Goal: Navigation & Orientation: Find specific page/section

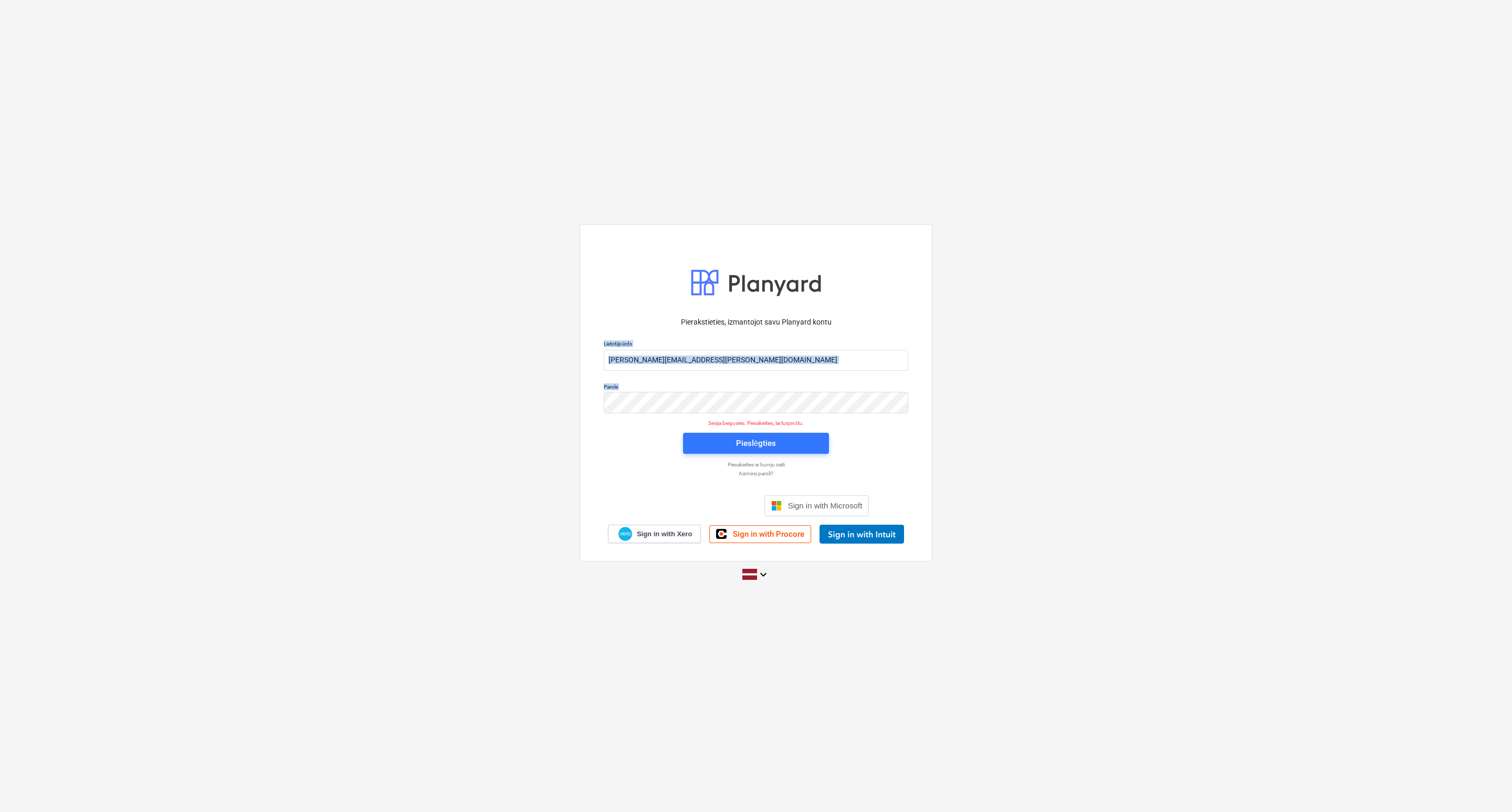
drag, startPoint x: 543, startPoint y: 435, endPoint x: 650, endPoint y: 424, distance: 107.6
click at [583, 425] on div "Pierakstieties, izmantojot savu Planyard kontu Lietotājvārds [PERSON_NAME][EMAI…" at bounding box center [756, 406] width 1512 height 380
click at [744, 434] on div "Pieslēgties" at bounding box center [756, 443] width 158 height 34
click at [739, 434] on div "Pieslēgties" at bounding box center [756, 443] width 40 height 14
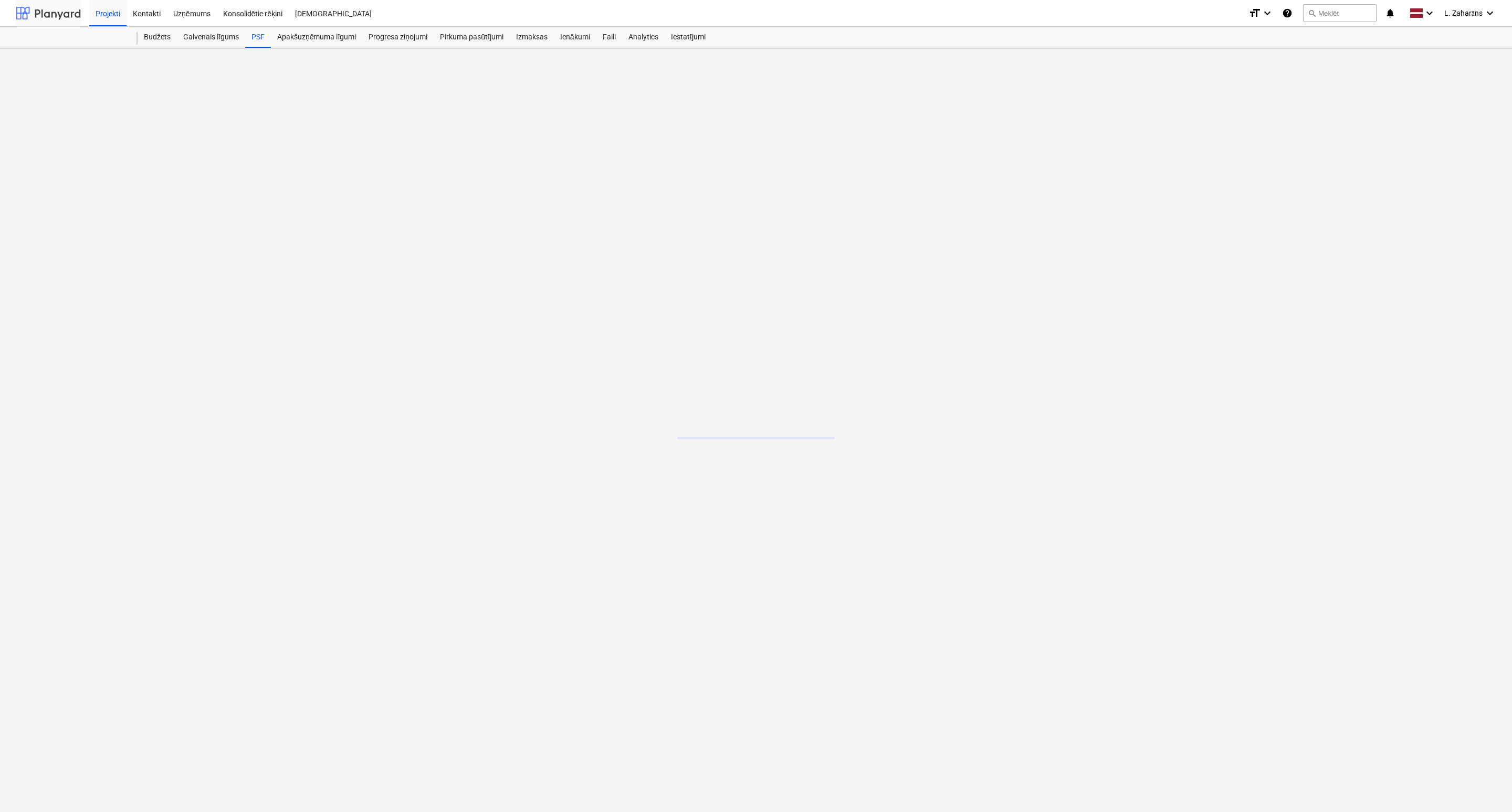
click at [52, 14] on div at bounding box center [48, 13] width 65 height 26
click at [52, 10] on div at bounding box center [48, 13] width 65 height 26
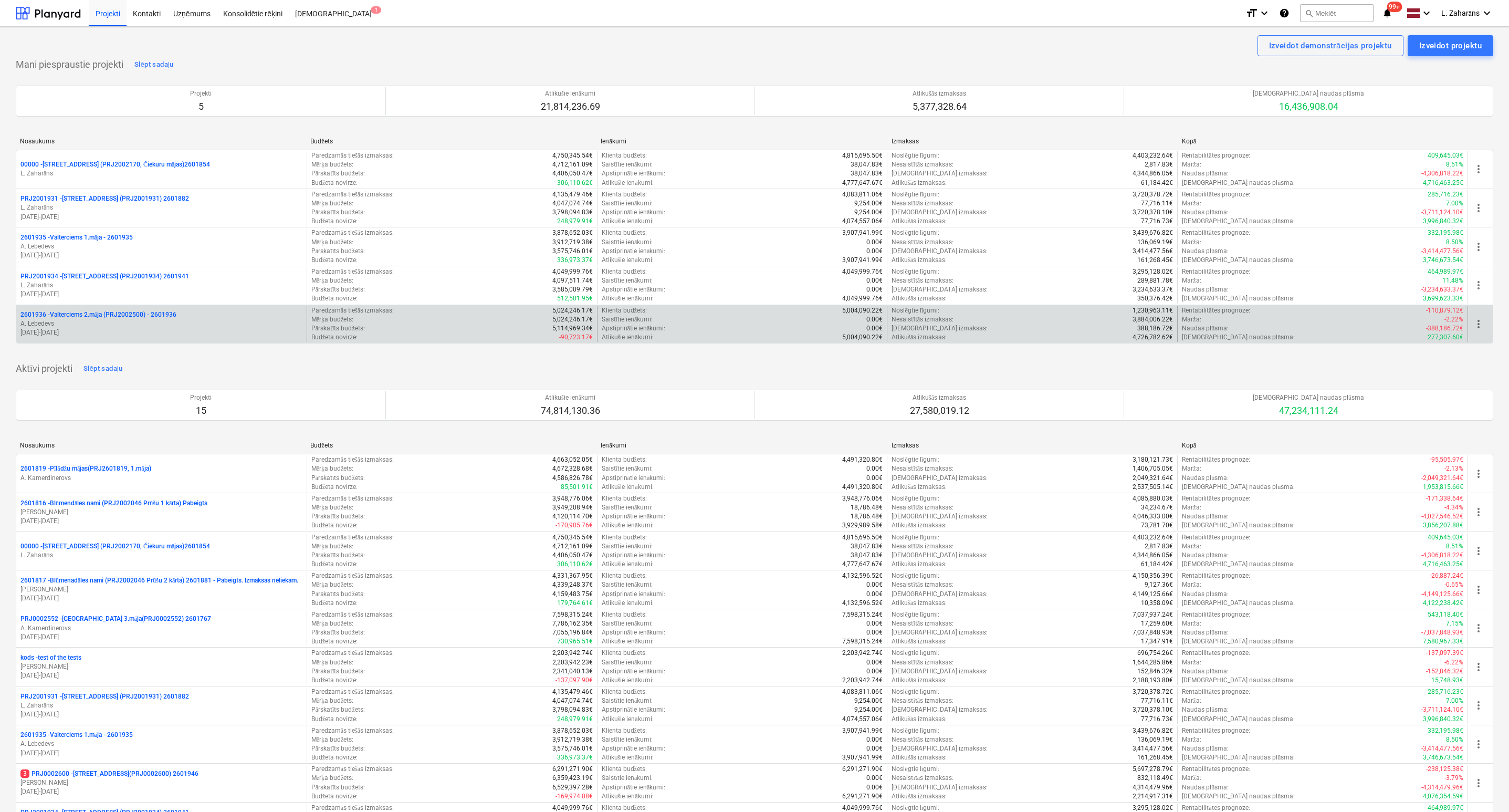
click at [63, 312] on p "2601936 - Valterciems 2.māja (PRJ2002500) - 2601936" at bounding box center [98, 314] width 156 height 9
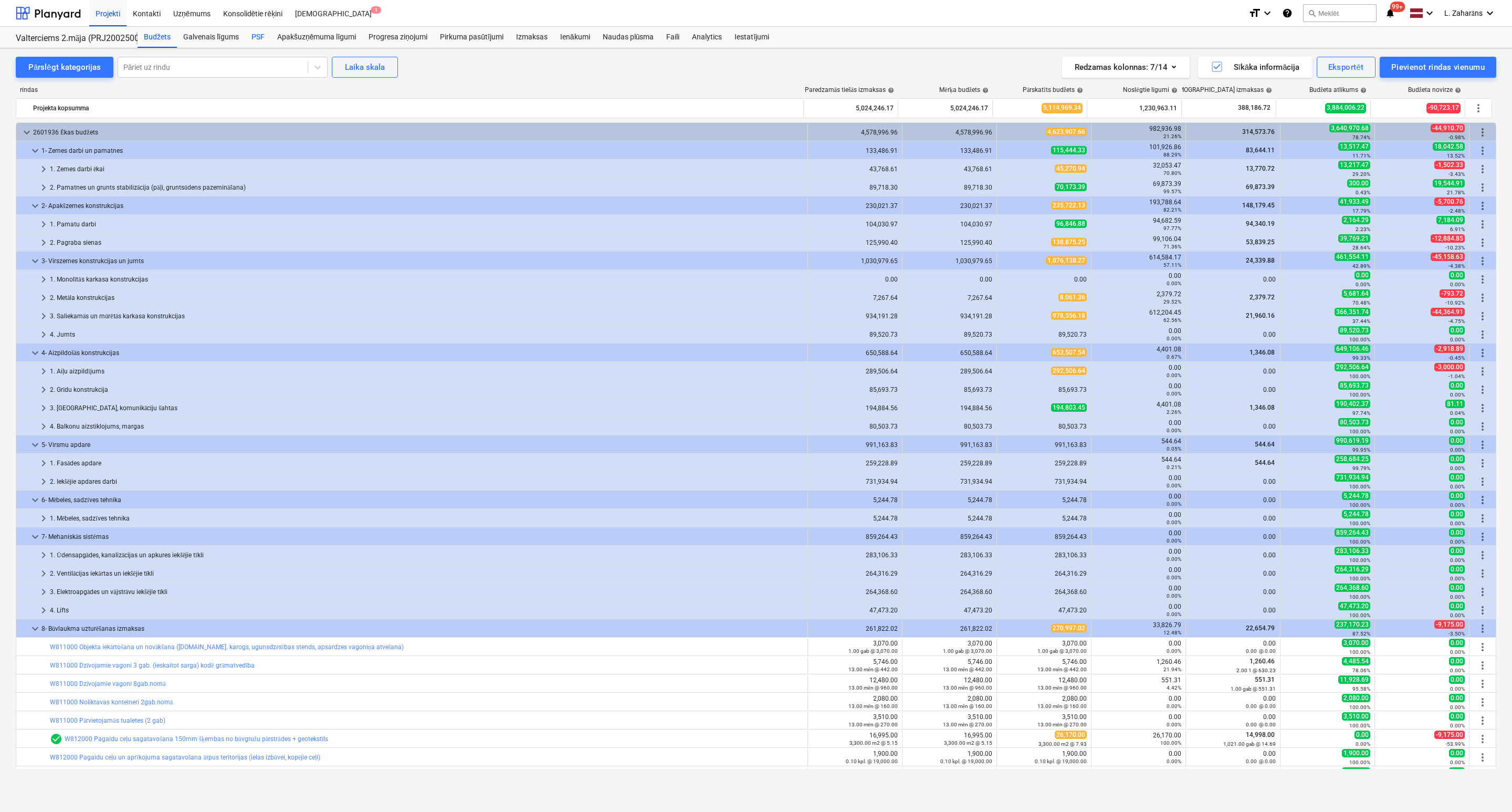
click at [254, 34] on div "PSF" at bounding box center [258, 37] width 26 height 21
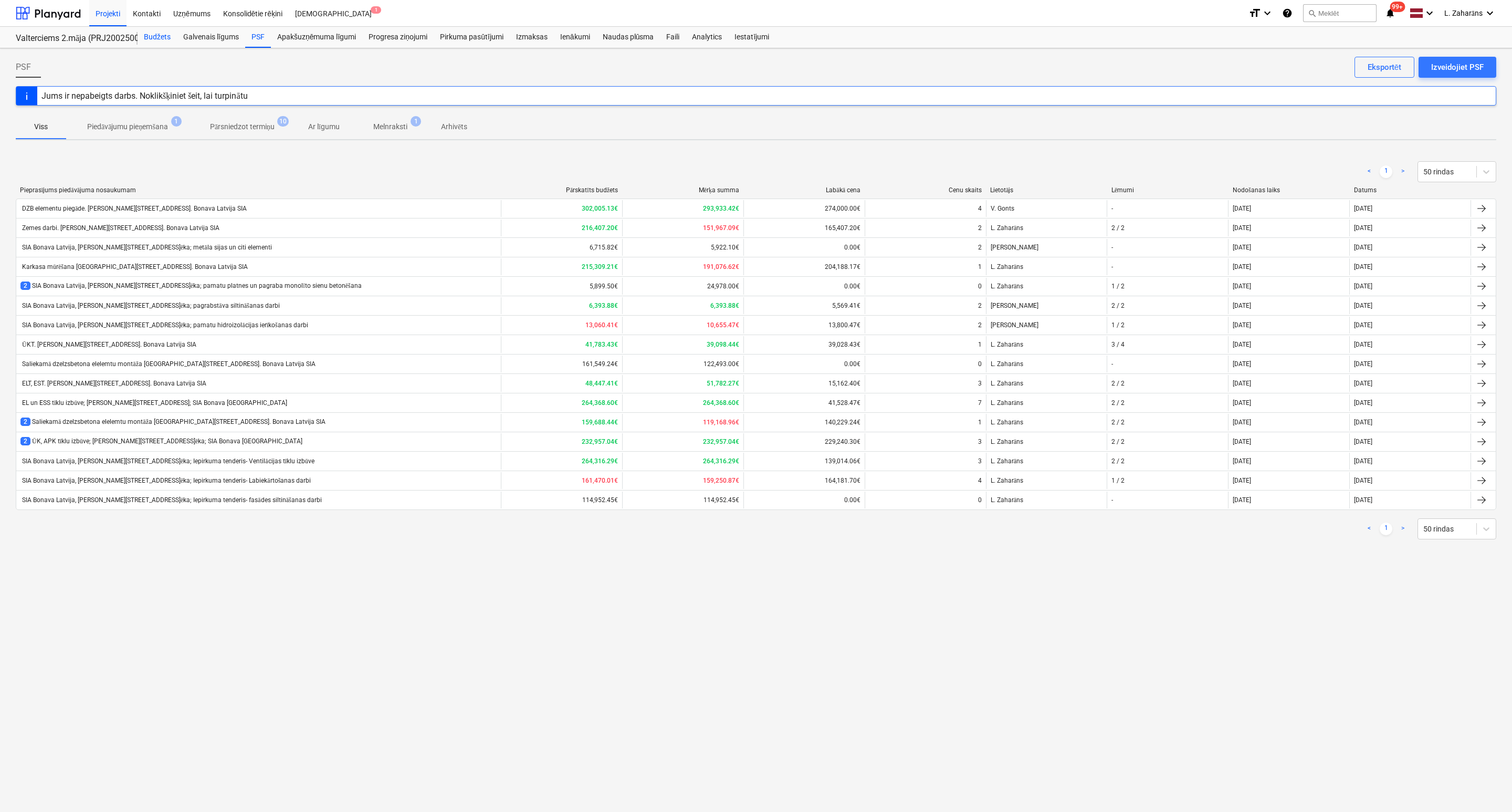
click at [164, 34] on div "Budžets" at bounding box center [158, 37] width 40 height 21
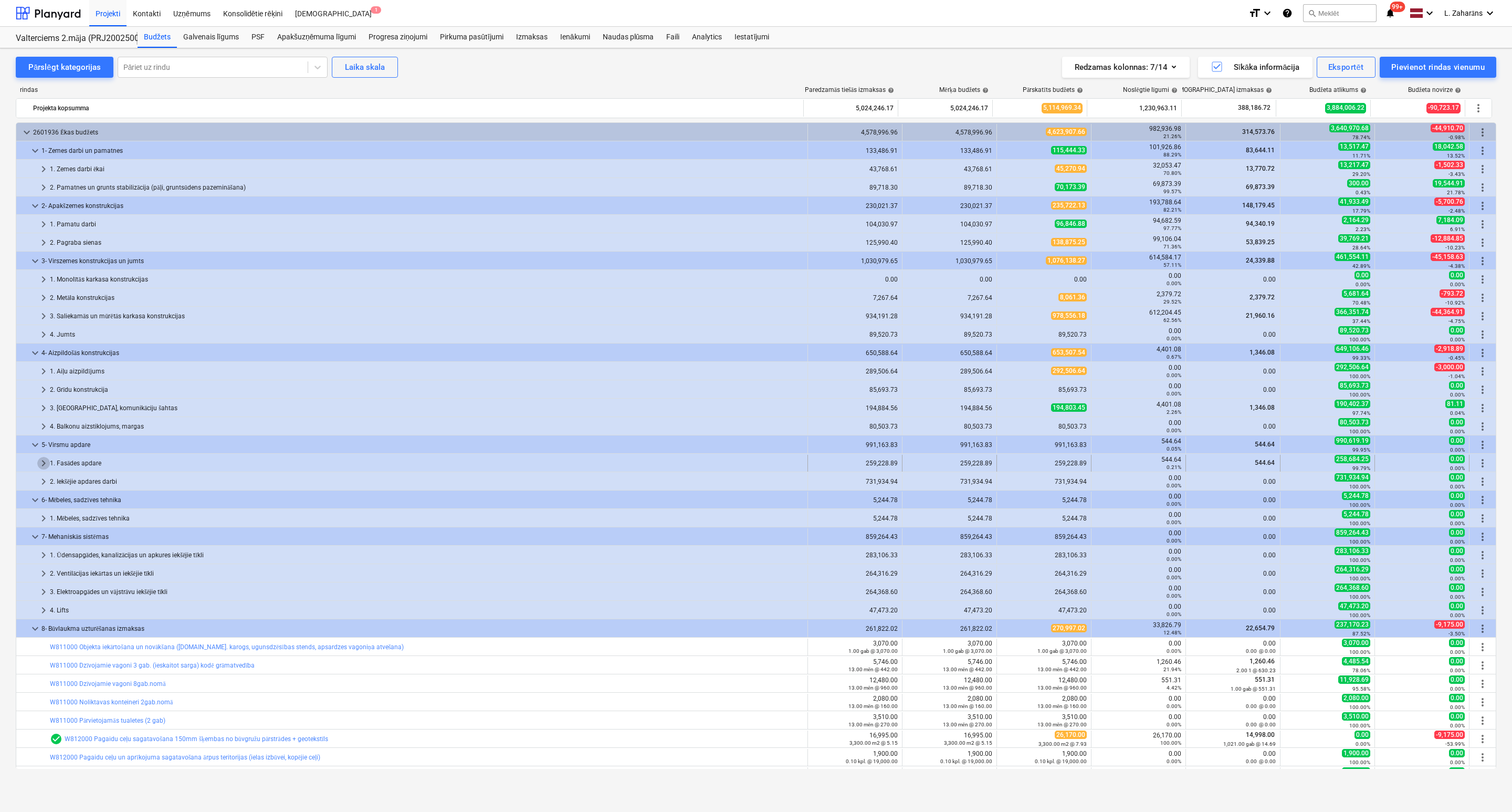
click at [41, 434] on span "keyboard_arrow_right" at bounding box center [43, 462] width 13 height 13
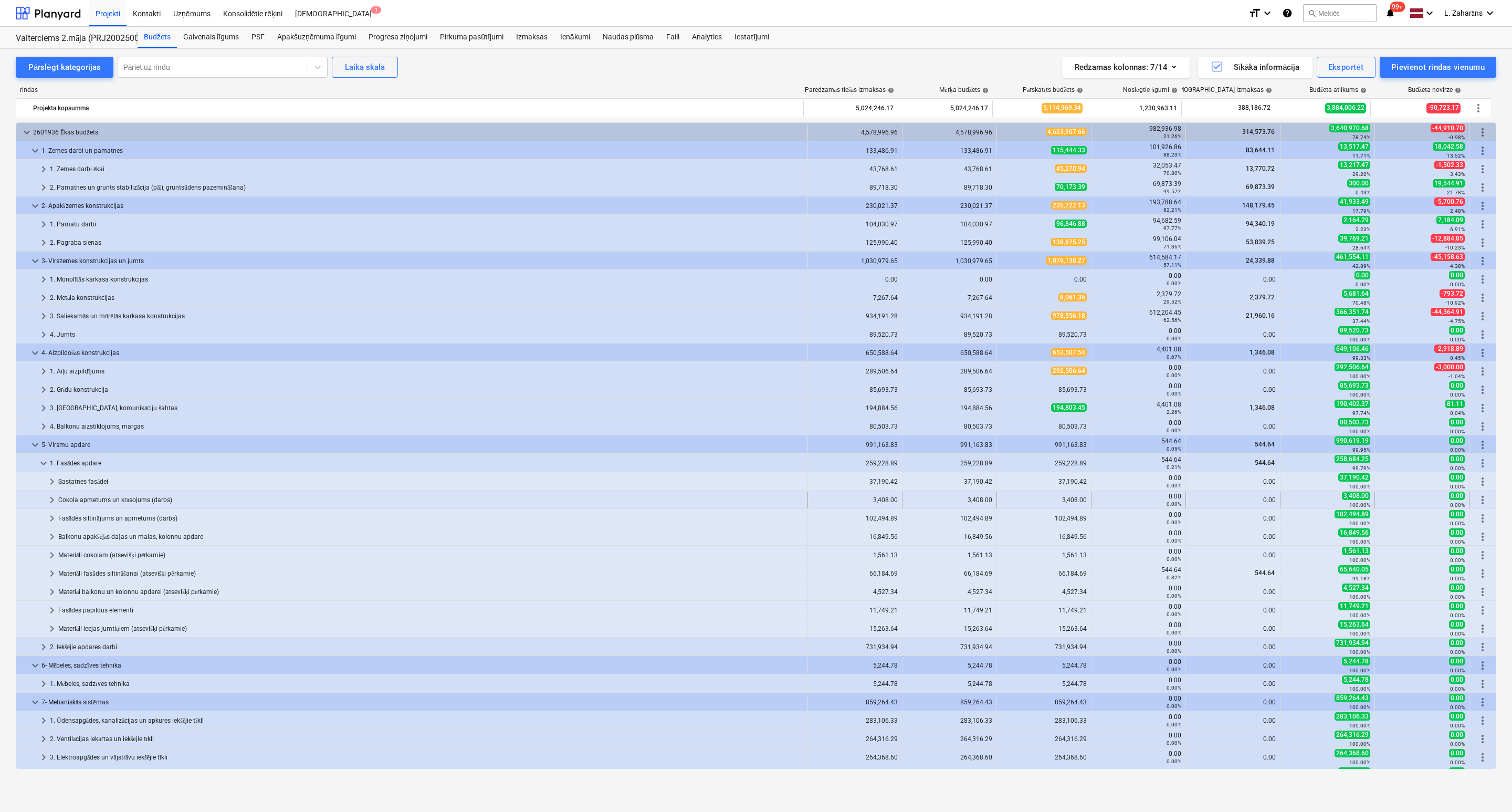
scroll to position [78, 0]
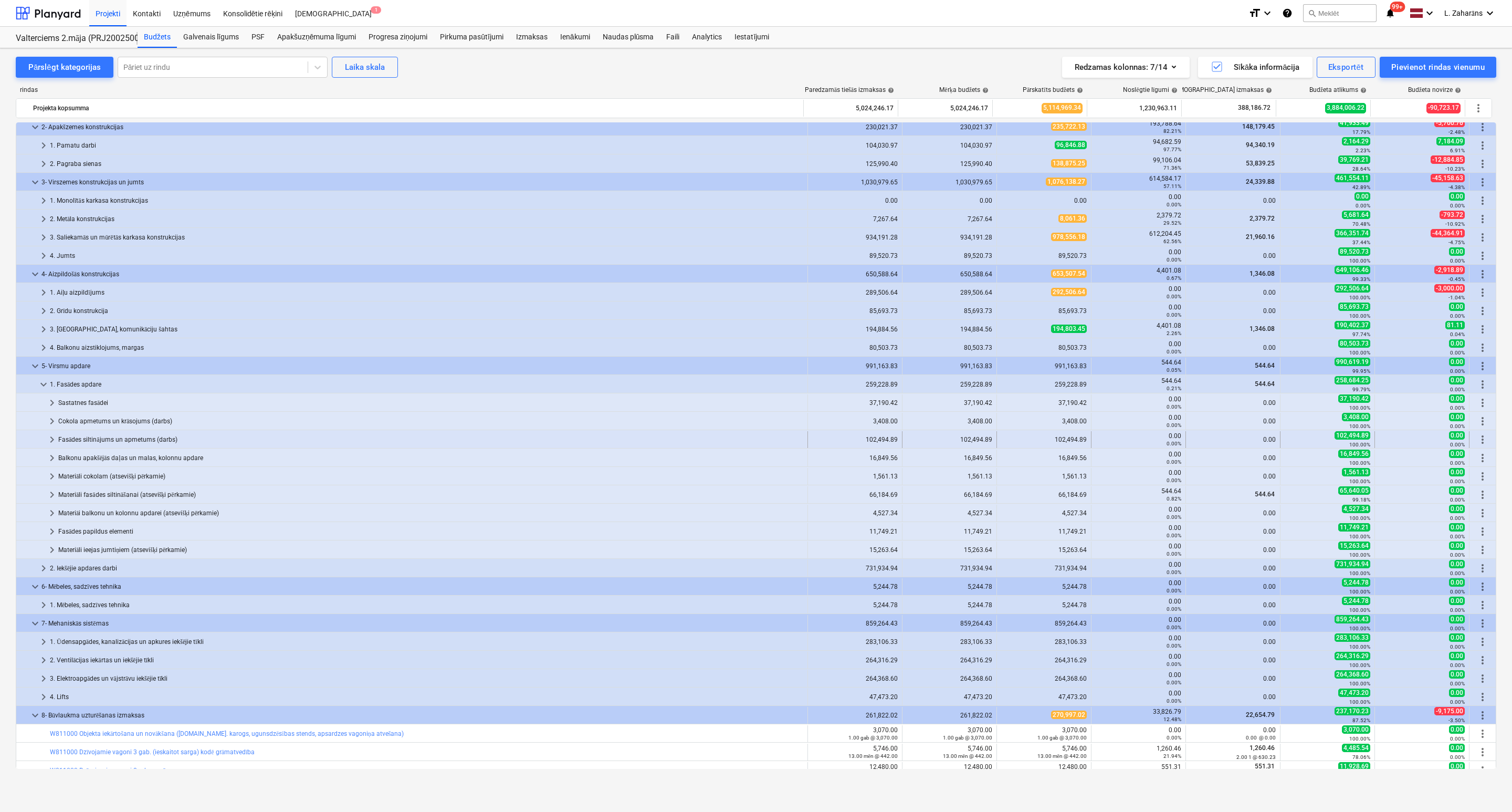
click at [53, 434] on span "keyboard_arrow_right" at bounding box center [52, 439] width 13 height 13
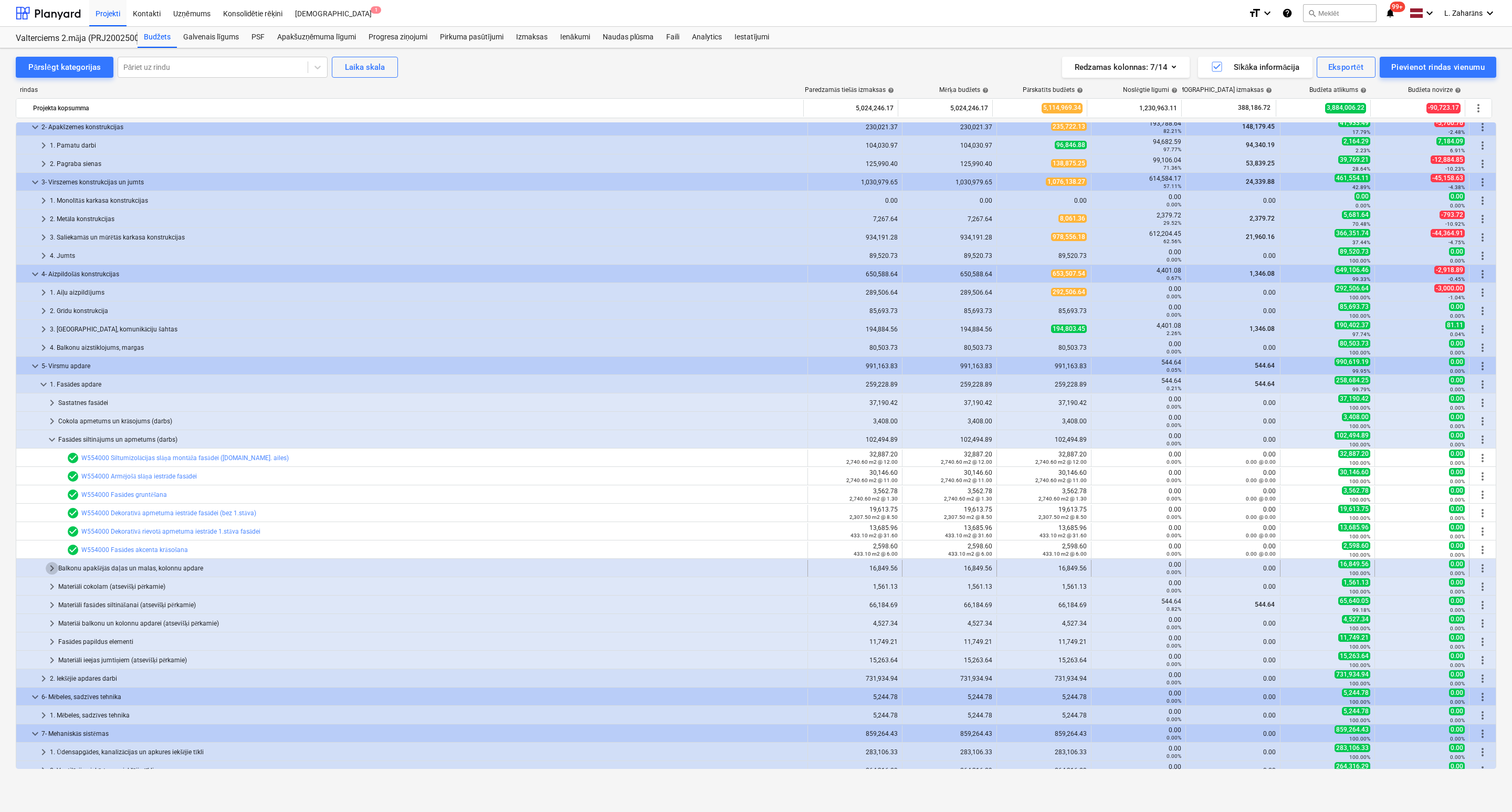
click at [51, 434] on span "keyboard_arrow_right" at bounding box center [52, 567] width 13 height 13
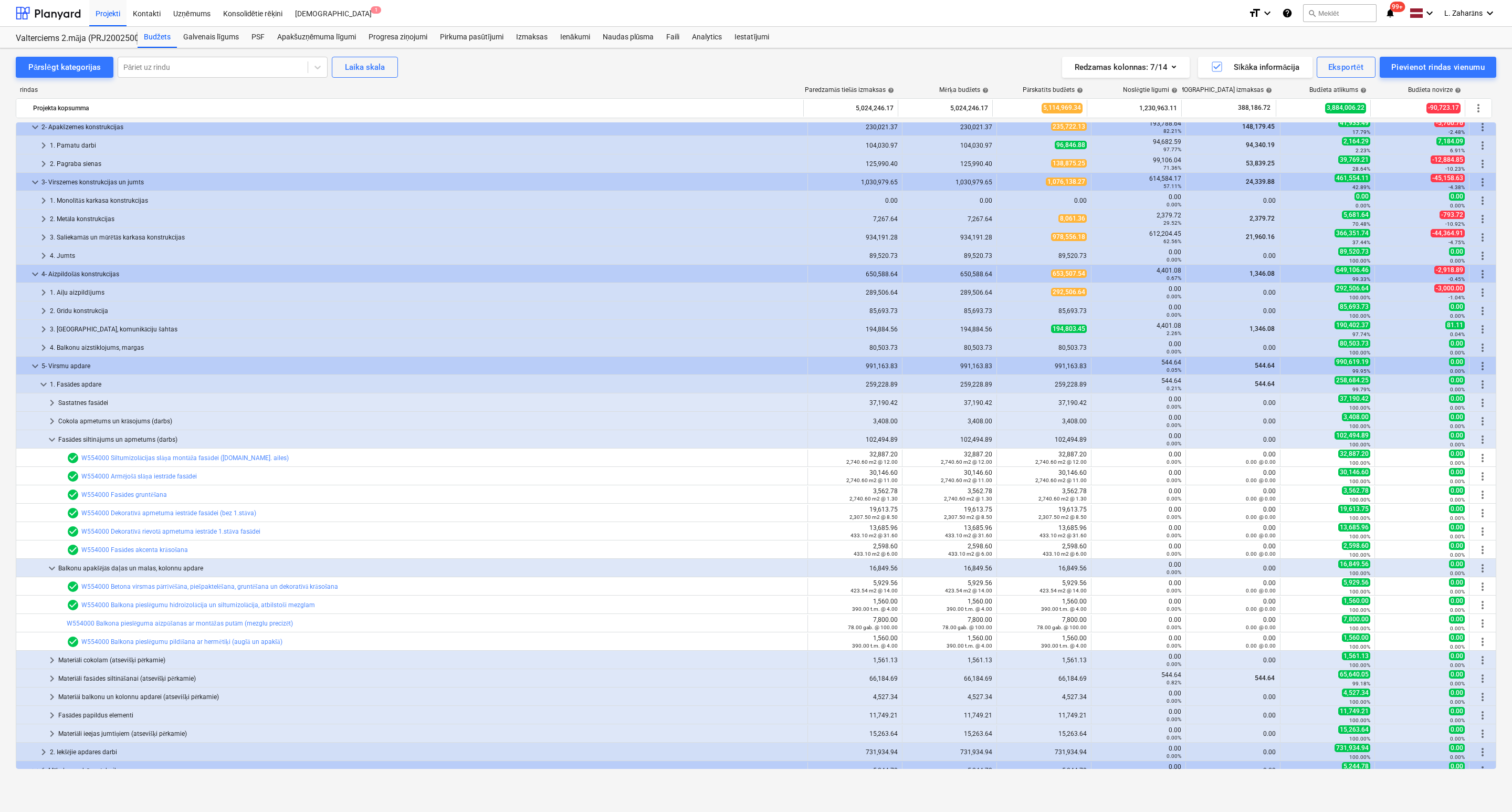
scroll to position [158, 0]
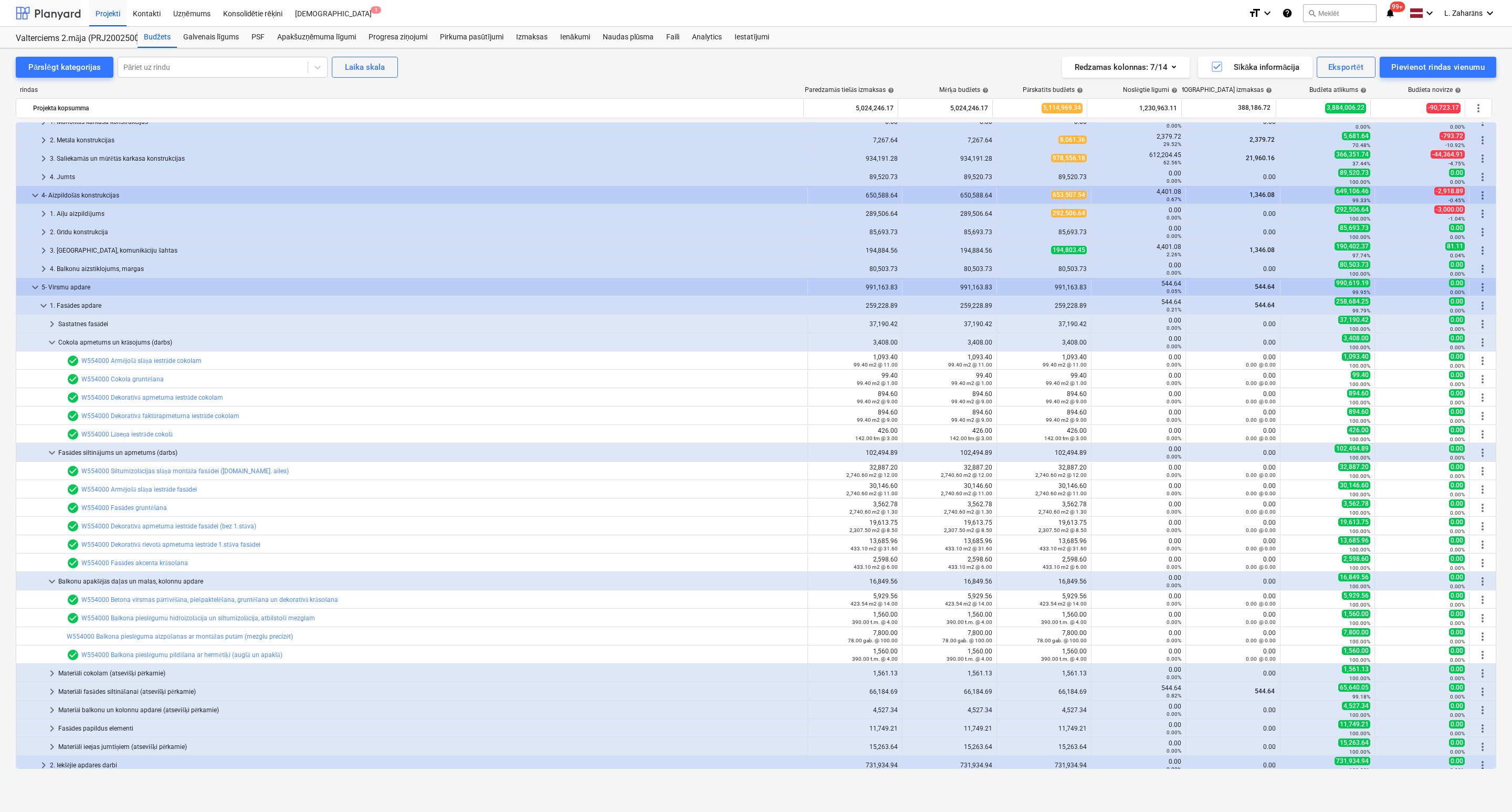
click at [59, 13] on div at bounding box center [48, 13] width 65 height 26
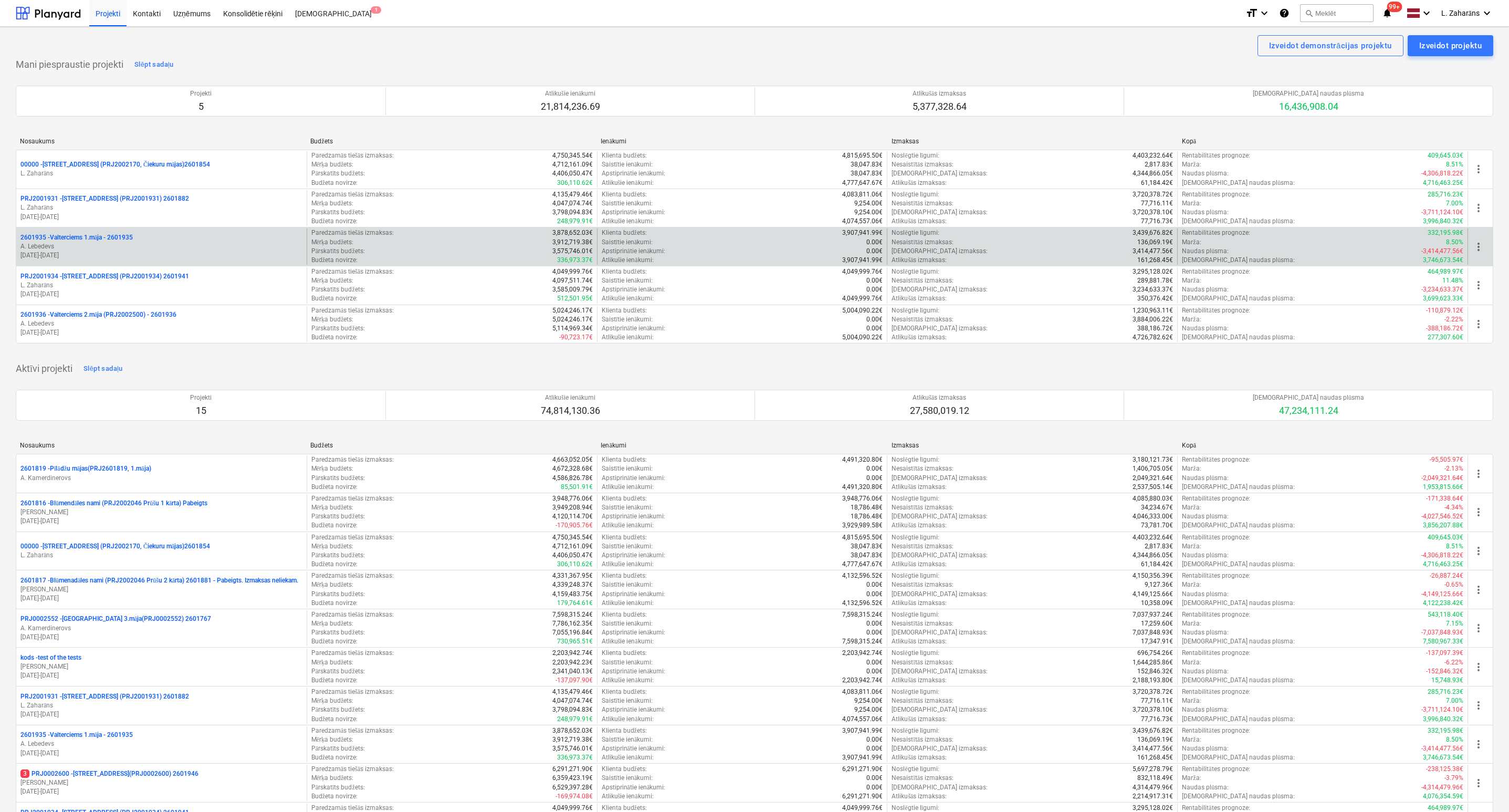
click at [102, 239] on p "2601935 - Valterciems 1.māja - 2601935" at bounding box center [77, 238] width 112 height 9
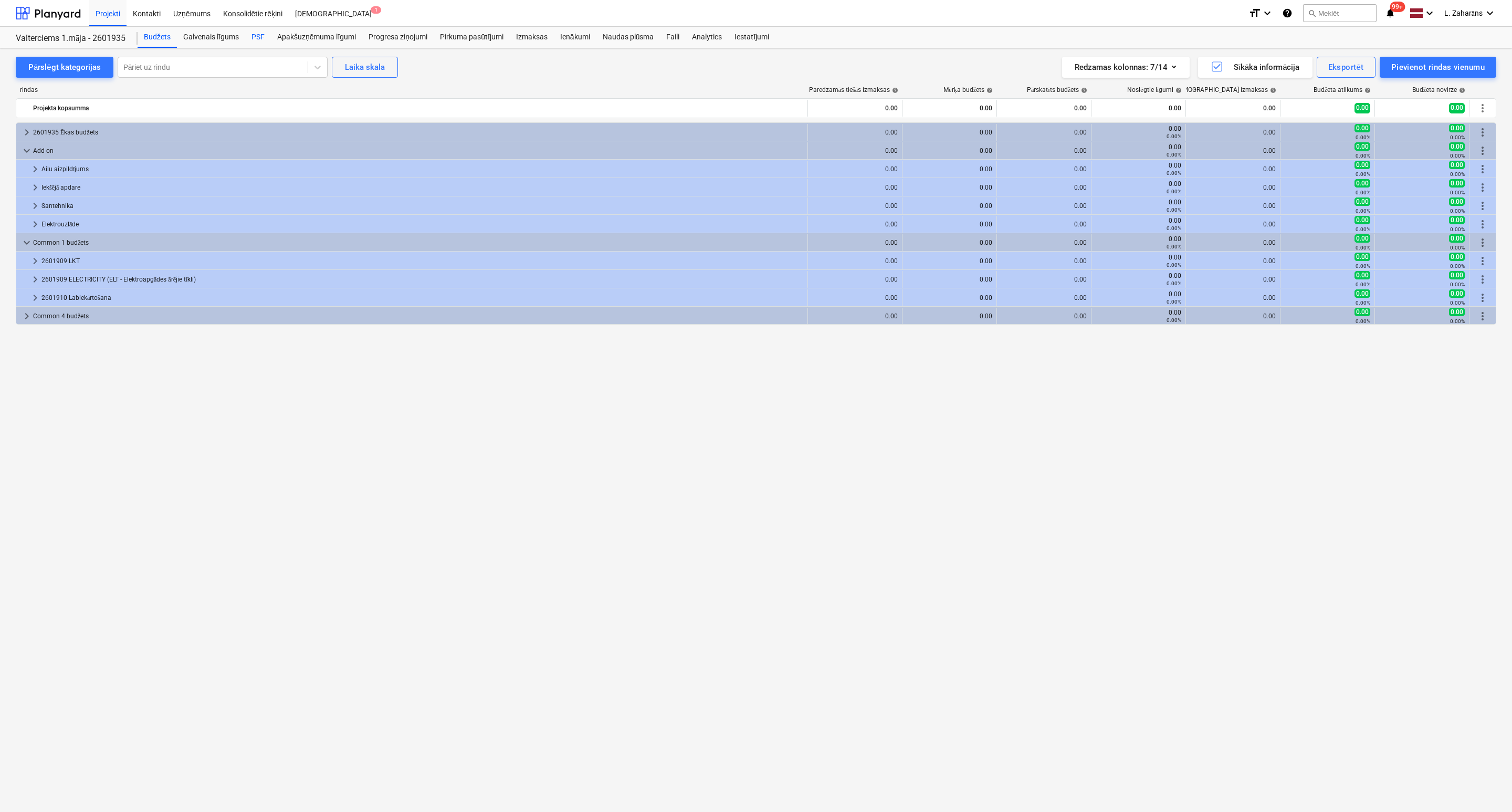
click at [254, 36] on div "PSF" at bounding box center [258, 37] width 26 height 21
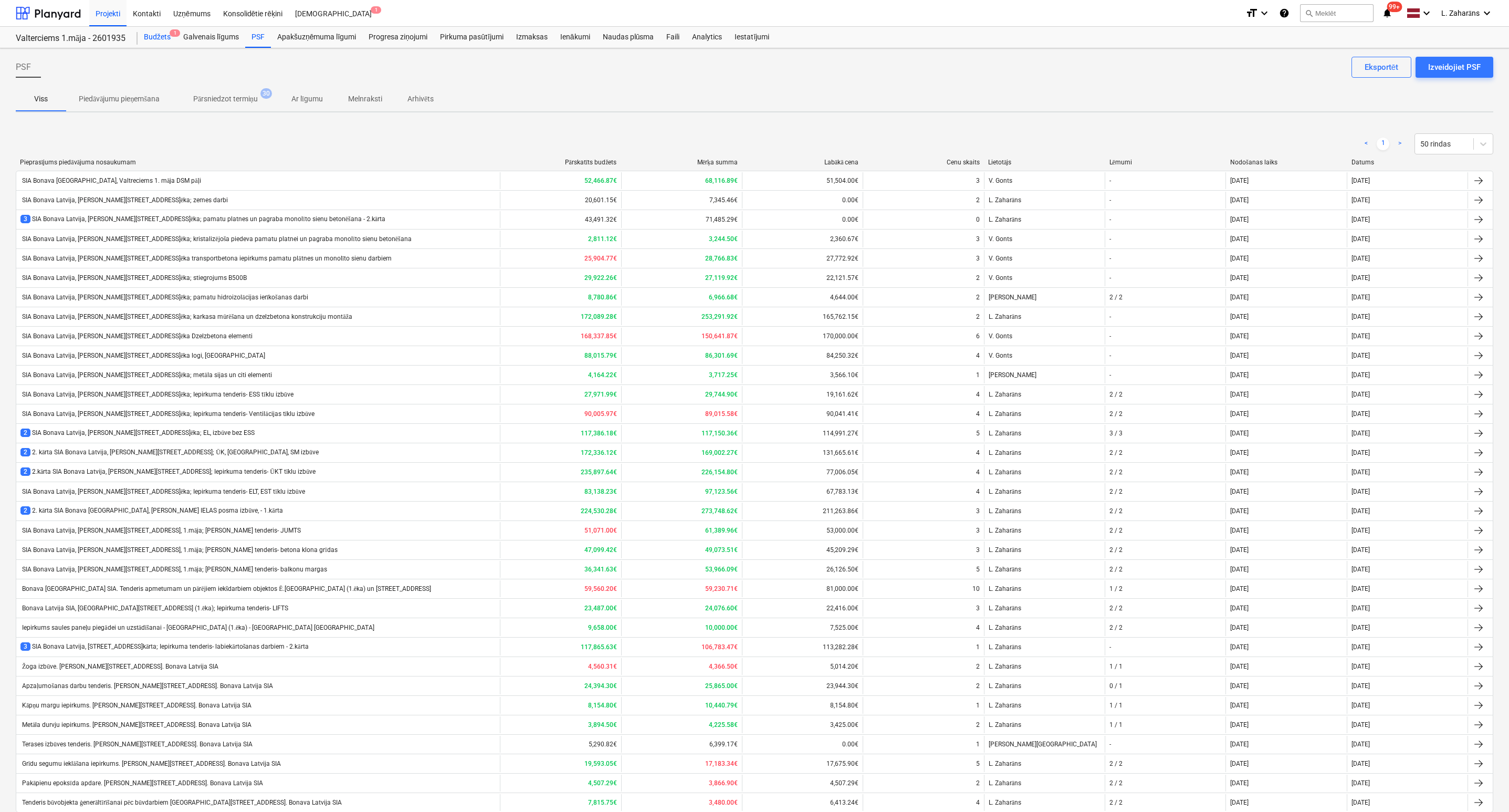
drag, startPoint x: 153, startPoint y: 36, endPoint x: 148, endPoint y: 41, distance: 7.1
click at [153, 36] on div "Budžets 1" at bounding box center [158, 37] width 40 height 21
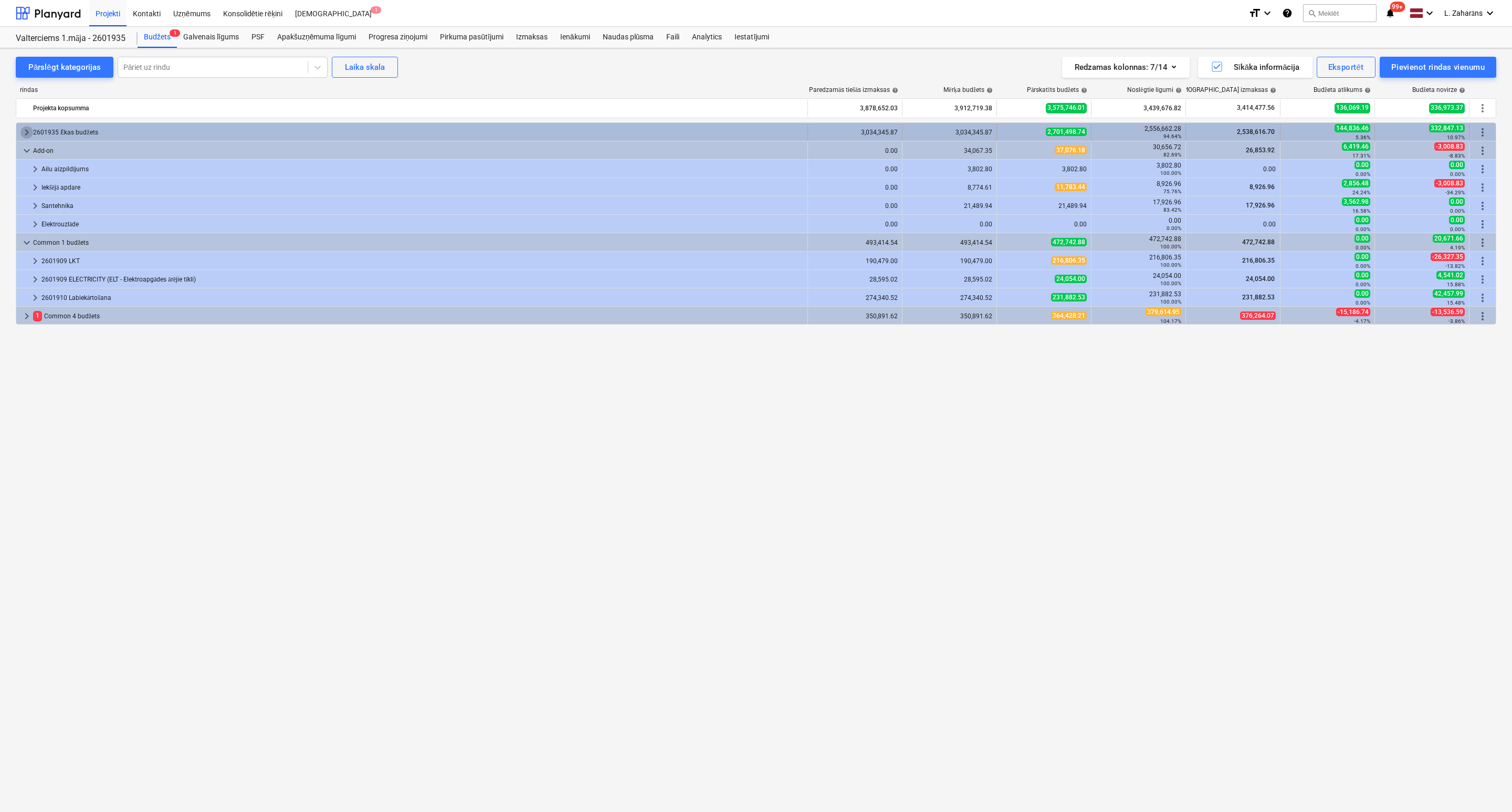
click at [26, 131] on span "keyboard_arrow_right" at bounding box center [27, 132] width 13 height 13
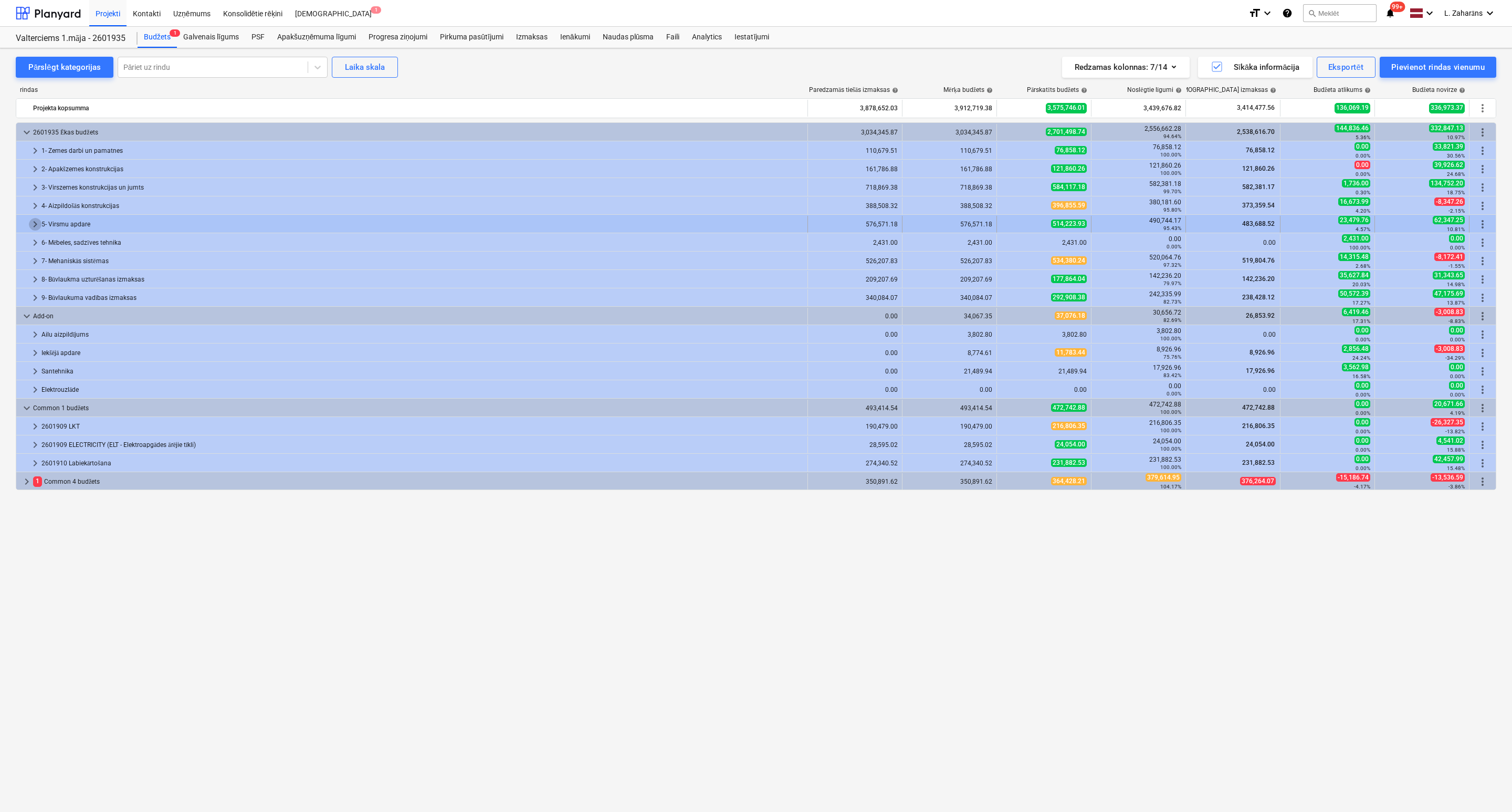
click at [33, 226] on span "keyboard_arrow_right" at bounding box center [35, 224] width 13 height 13
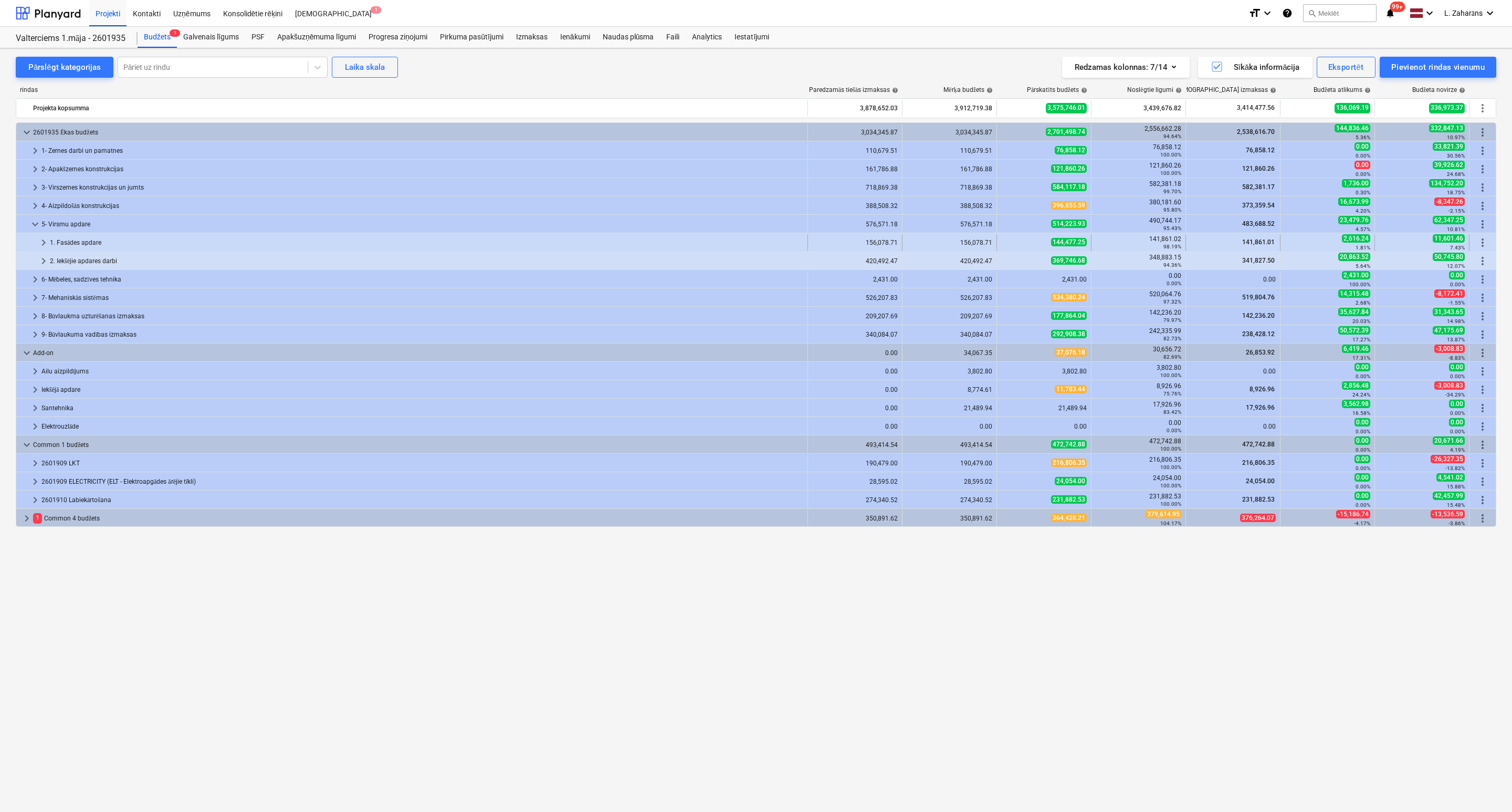
click at [35, 241] on div at bounding box center [29, 243] width 17 height 17
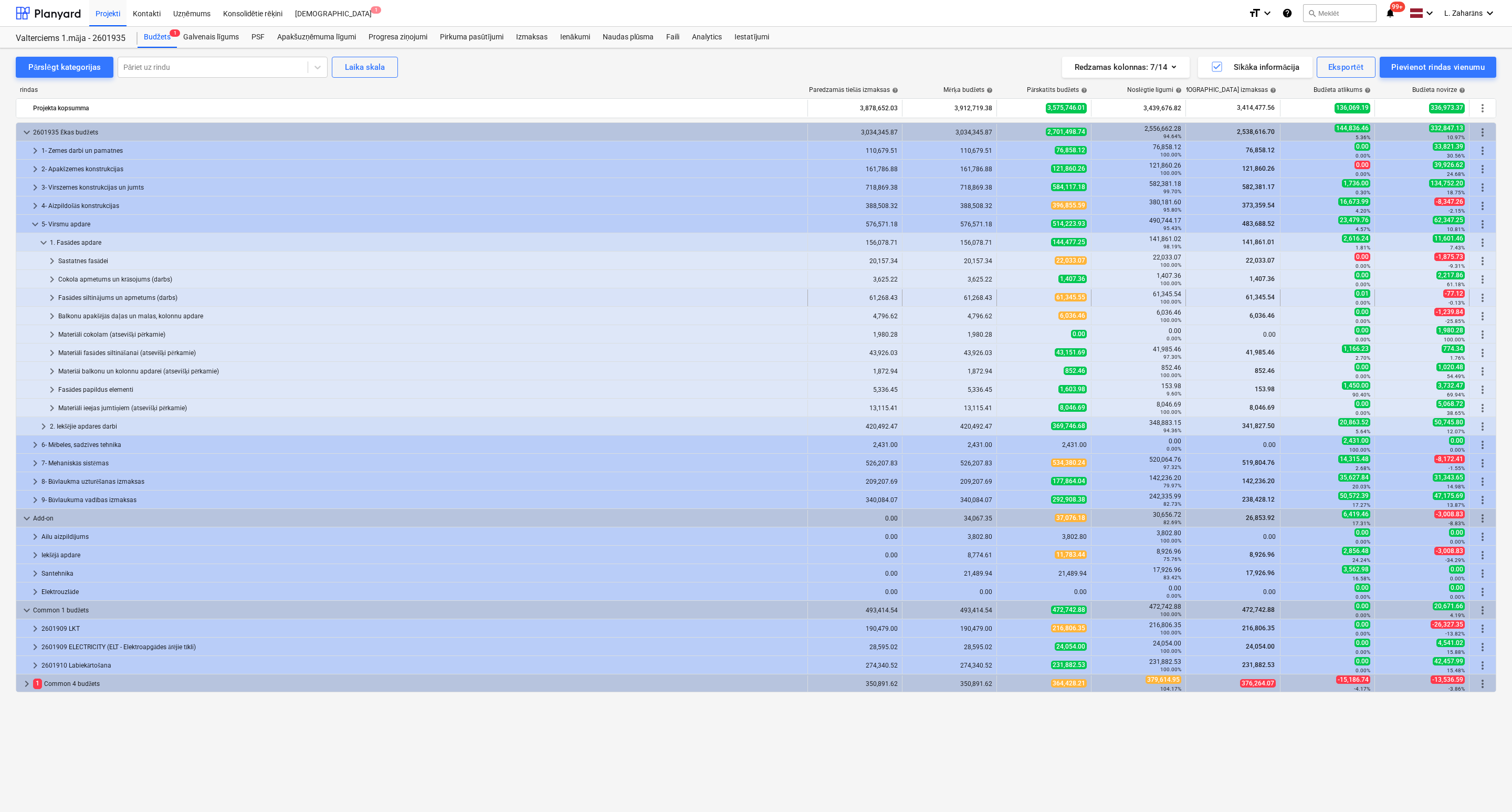
click at [49, 298] on span "keyboard_arrow_right" at bounding box center [52, 297] width 13 height 13
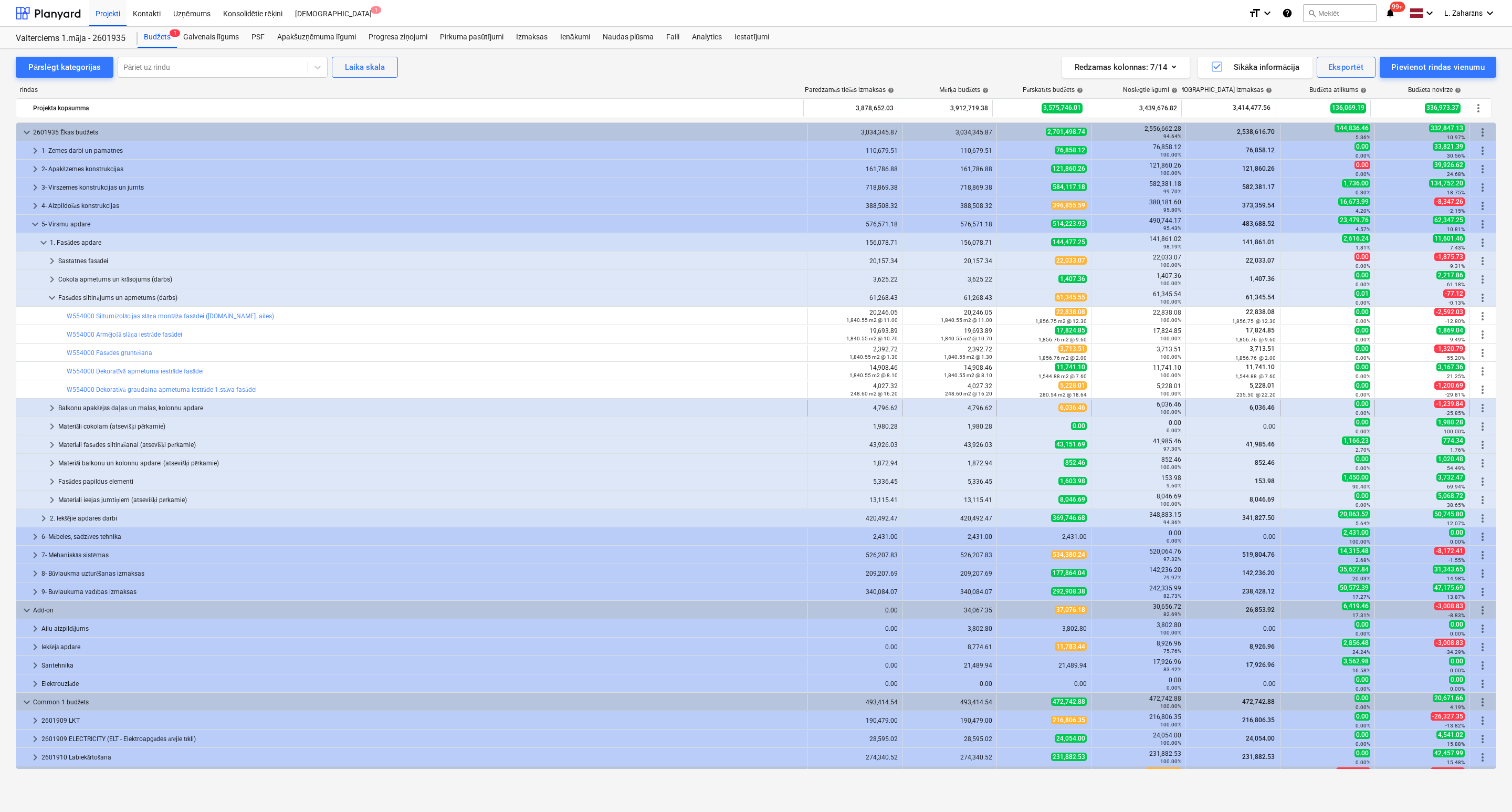
click at [53, 411] on span "keyboard_arrow_right" at bounding box center [52, 407] width 13 height 13
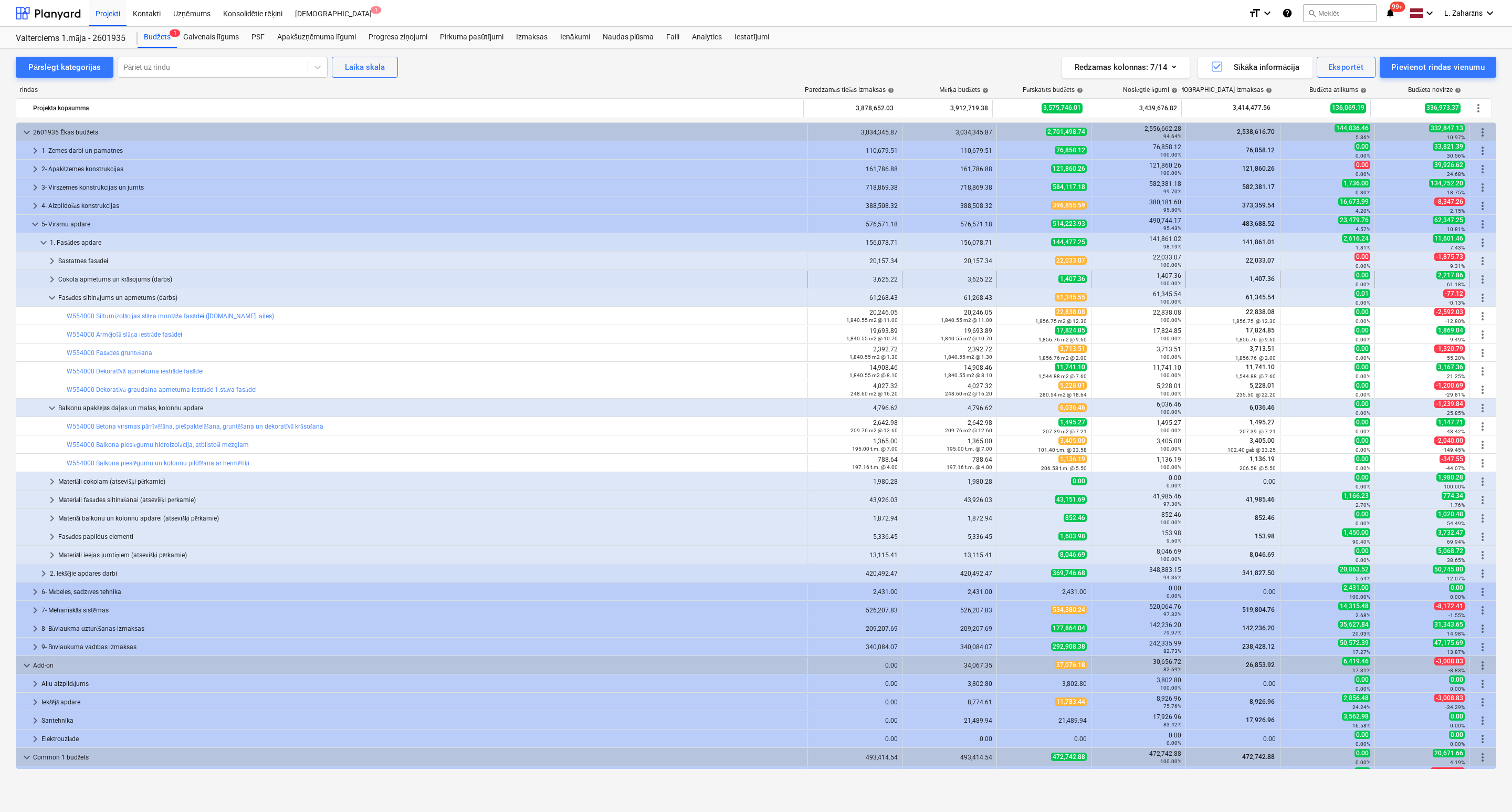
click at [52, 281] on span "keyboard_arrow_right" at bounding box center [52, 279] width 13 height 13
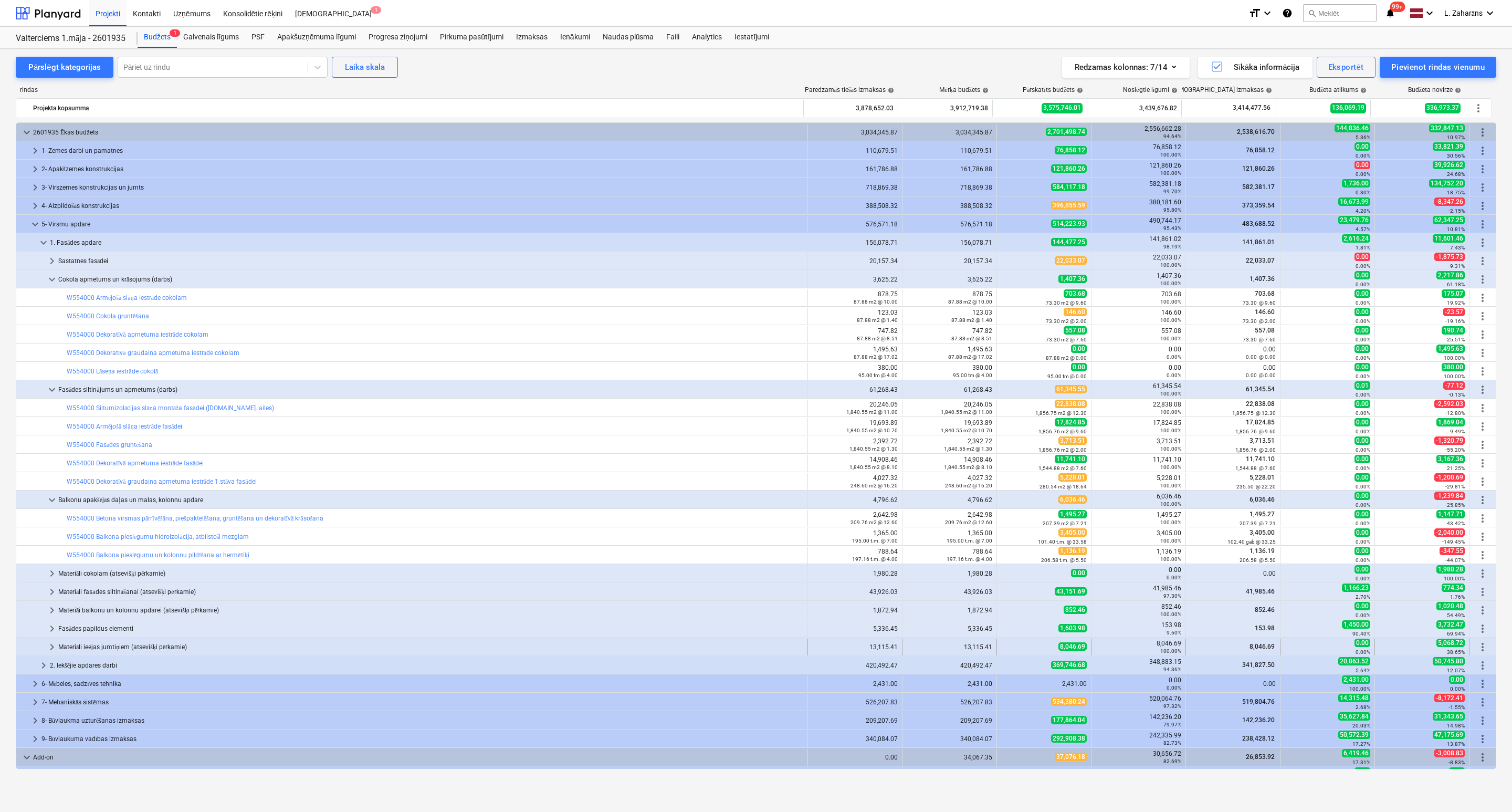
click at [52, 434] on span "keyboard_arrow_right" at bounding box center [52, 647] width 13 height 13
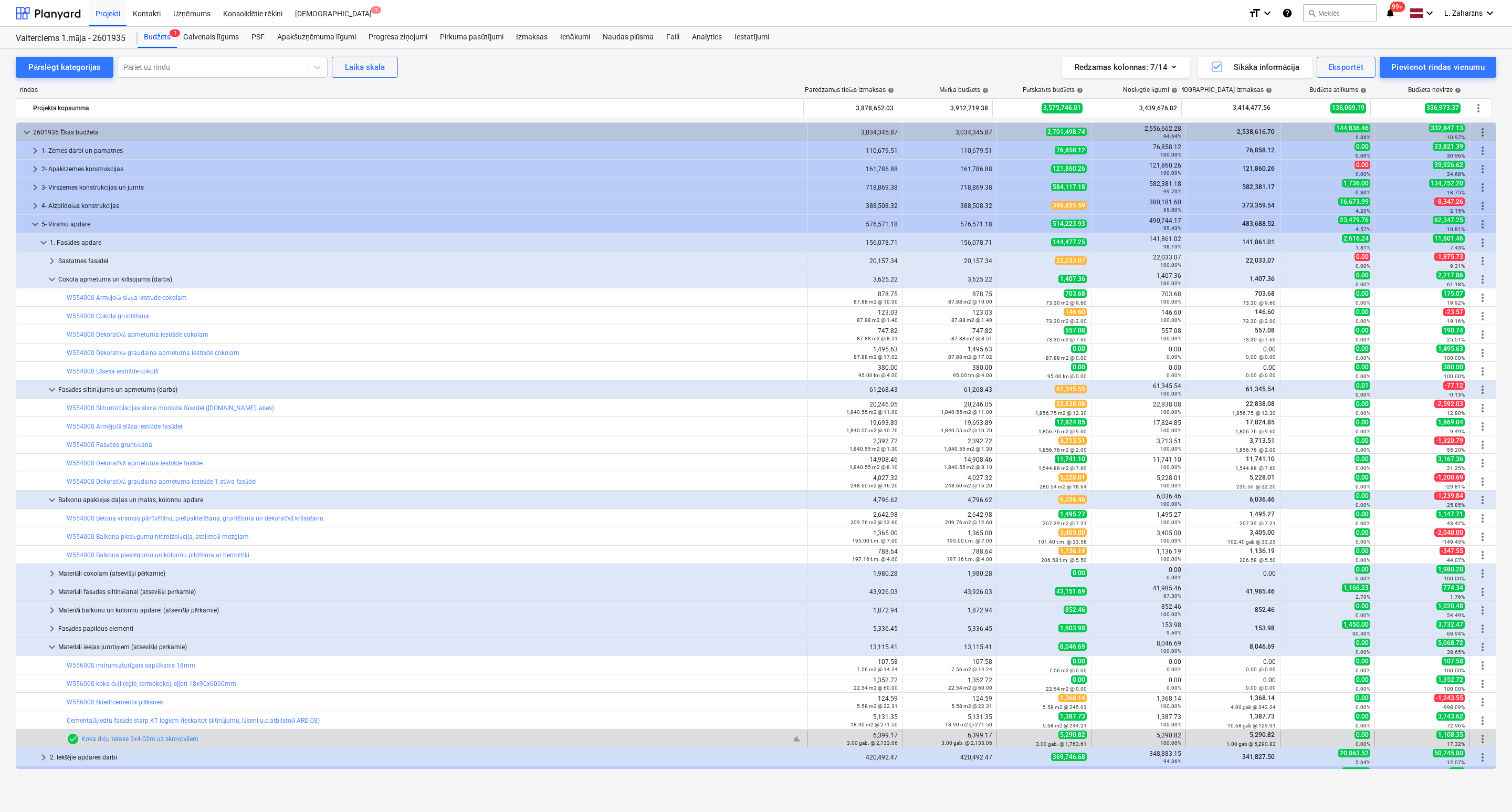
scroll to position [78, 0]
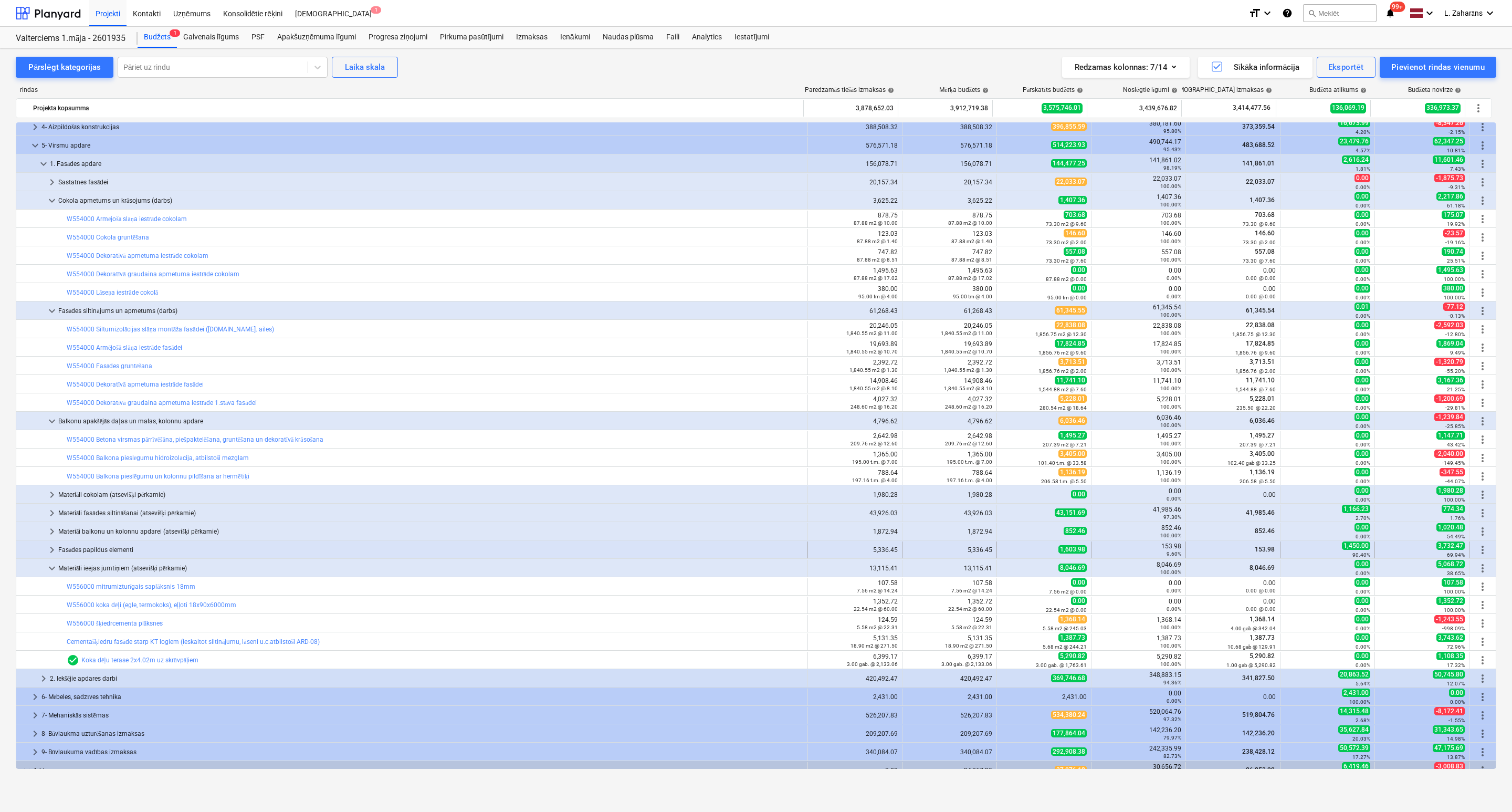
click at [51, 434] on span "keyboard_arrow_right" at bounding box center [52, 549] width 13 height 13
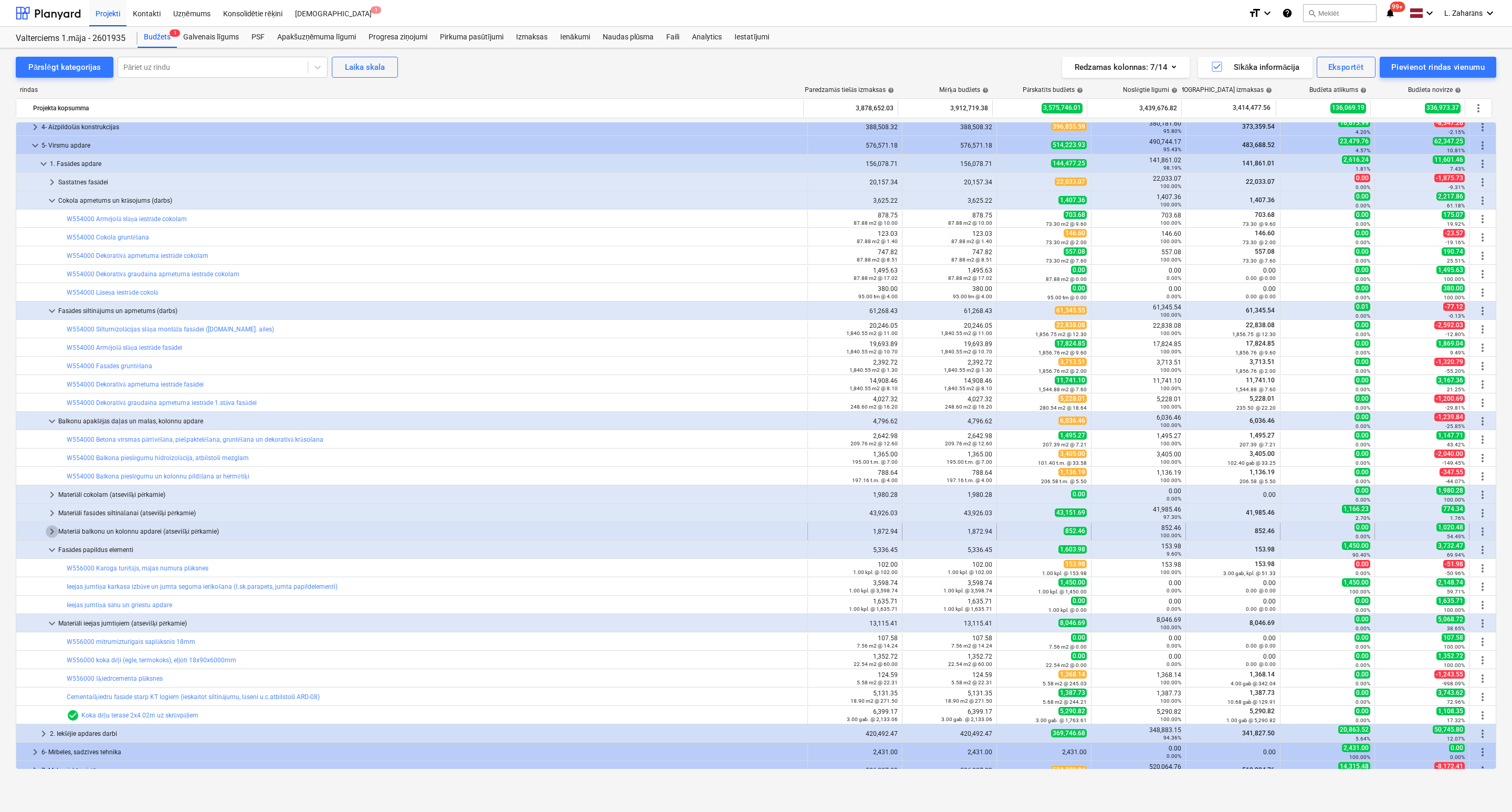
click at [51, 434] on span "keyboard_arrow_right" at bounding box center [52, 531] width 13 height 13
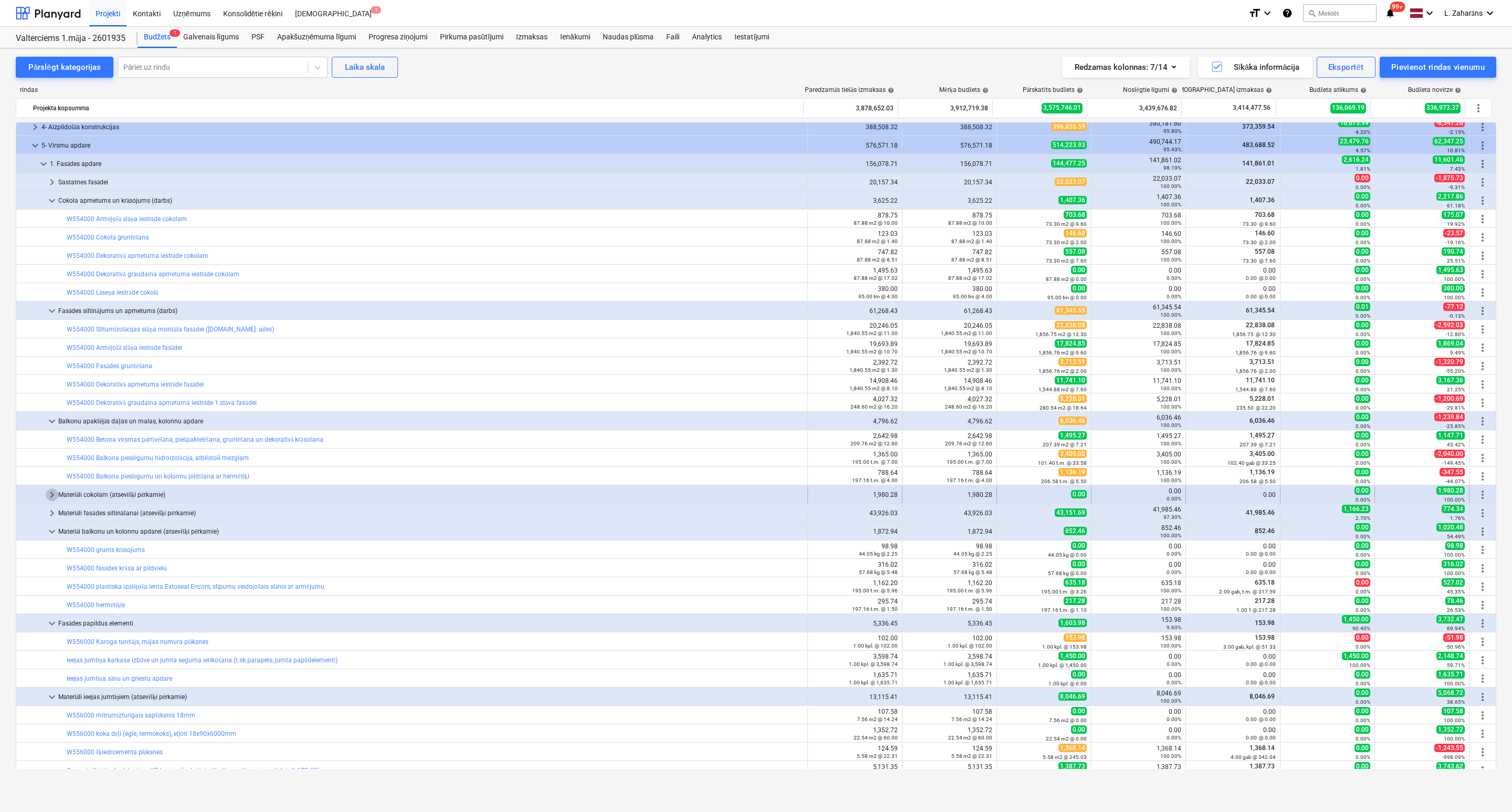
click at [54, 434] on span "keyboard_arrow_right" at bounding box center [52, 494] width 13 height 13
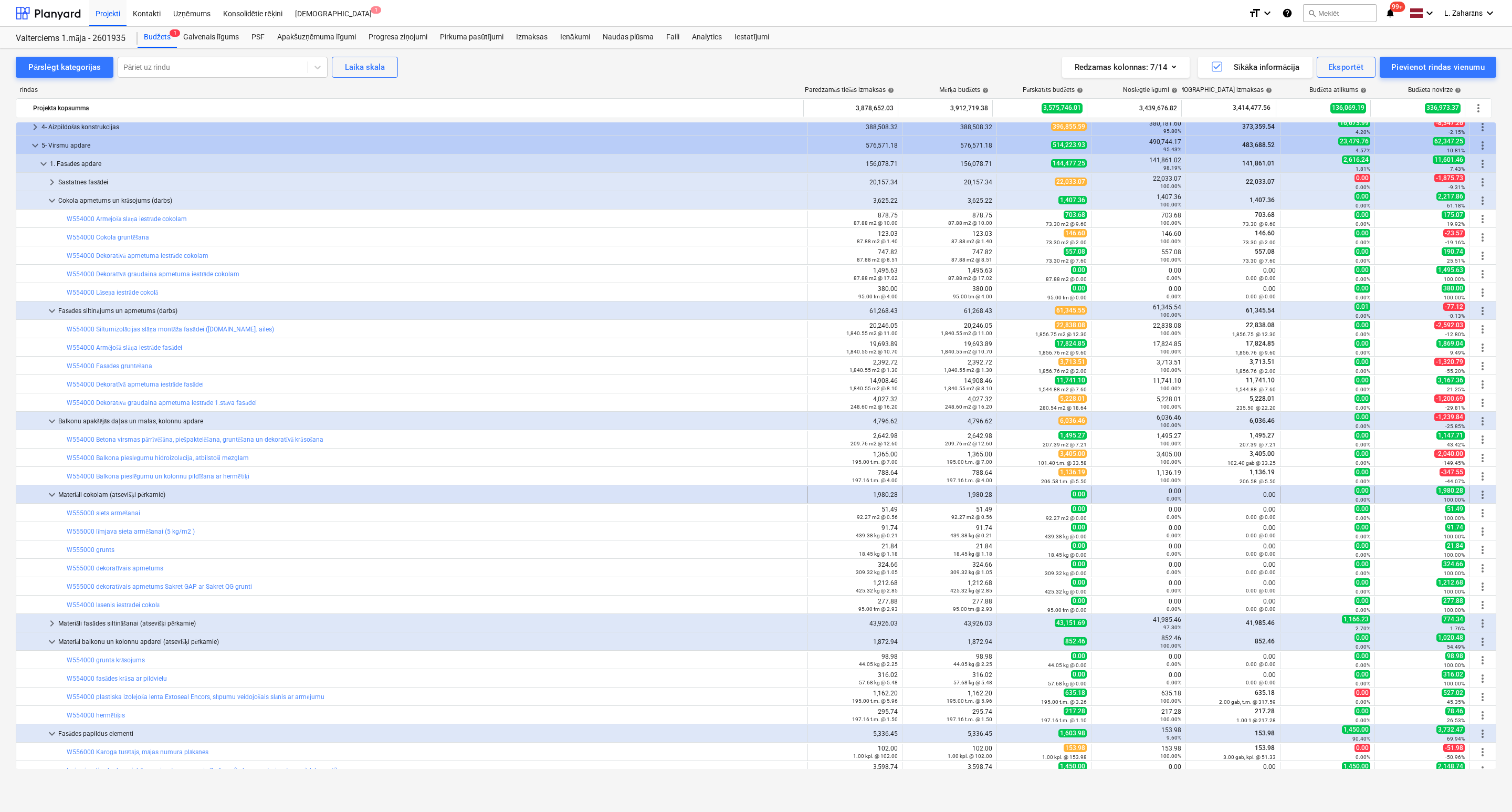
click at [53, 434] on span "keyboard_arrow_down" at bounding box center [52, 494] width 13 height 13
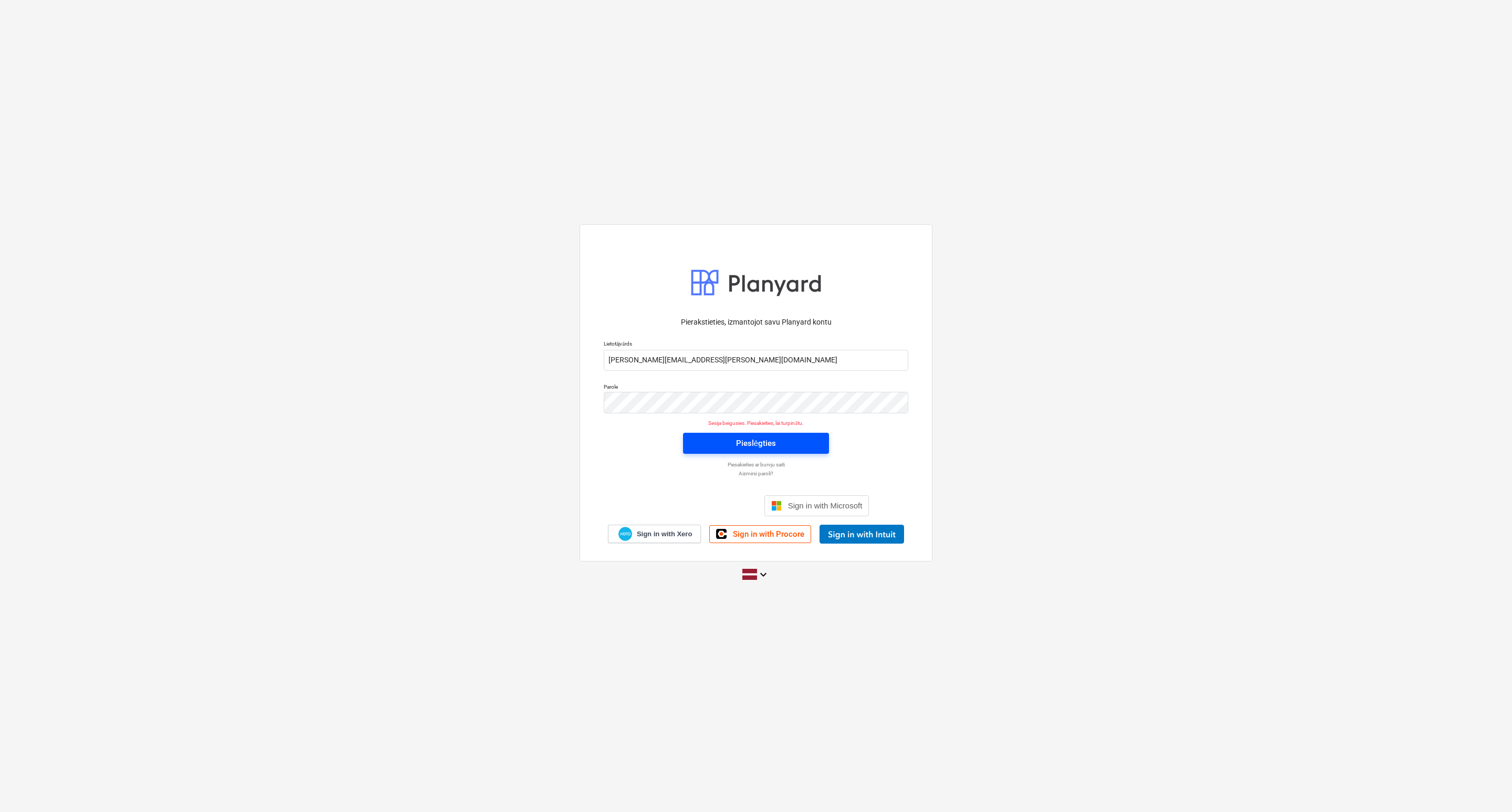
drag, startPoint x: 761, startPoint y: 442, endPoint x: 755, endPoint y: 440, distance: 6.3
click at [755, 440] on div "Pieslēgties" at bounding box center [756, 443] width 40 height 14
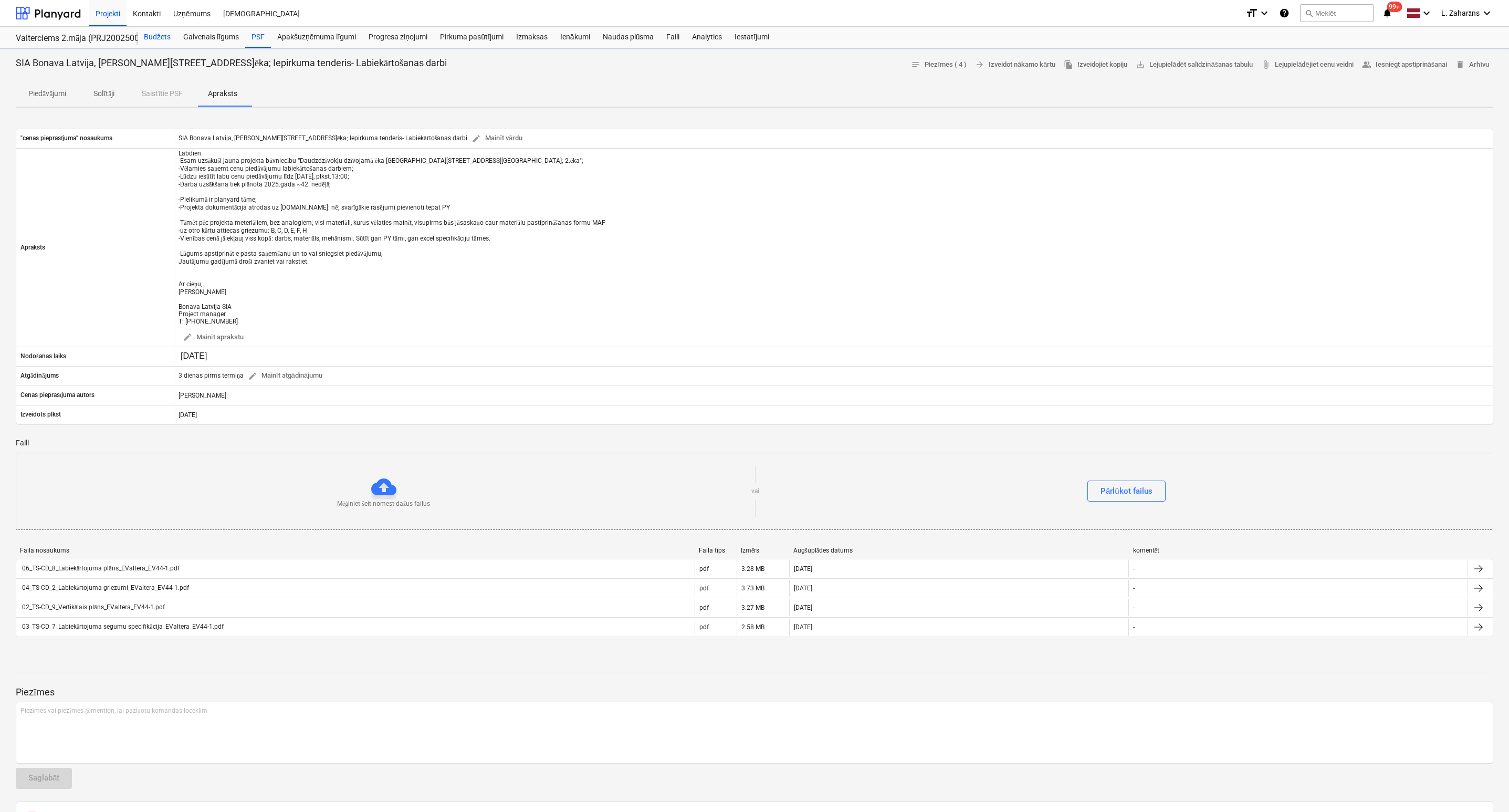
drag, startPoint x: 156, startPoint y: 34, endPoint x: 159, endPoint y: 43, distance: 9.5
click at [157, 34] on div "Budžets" at bounding box center [158, 37] width 40 height 21
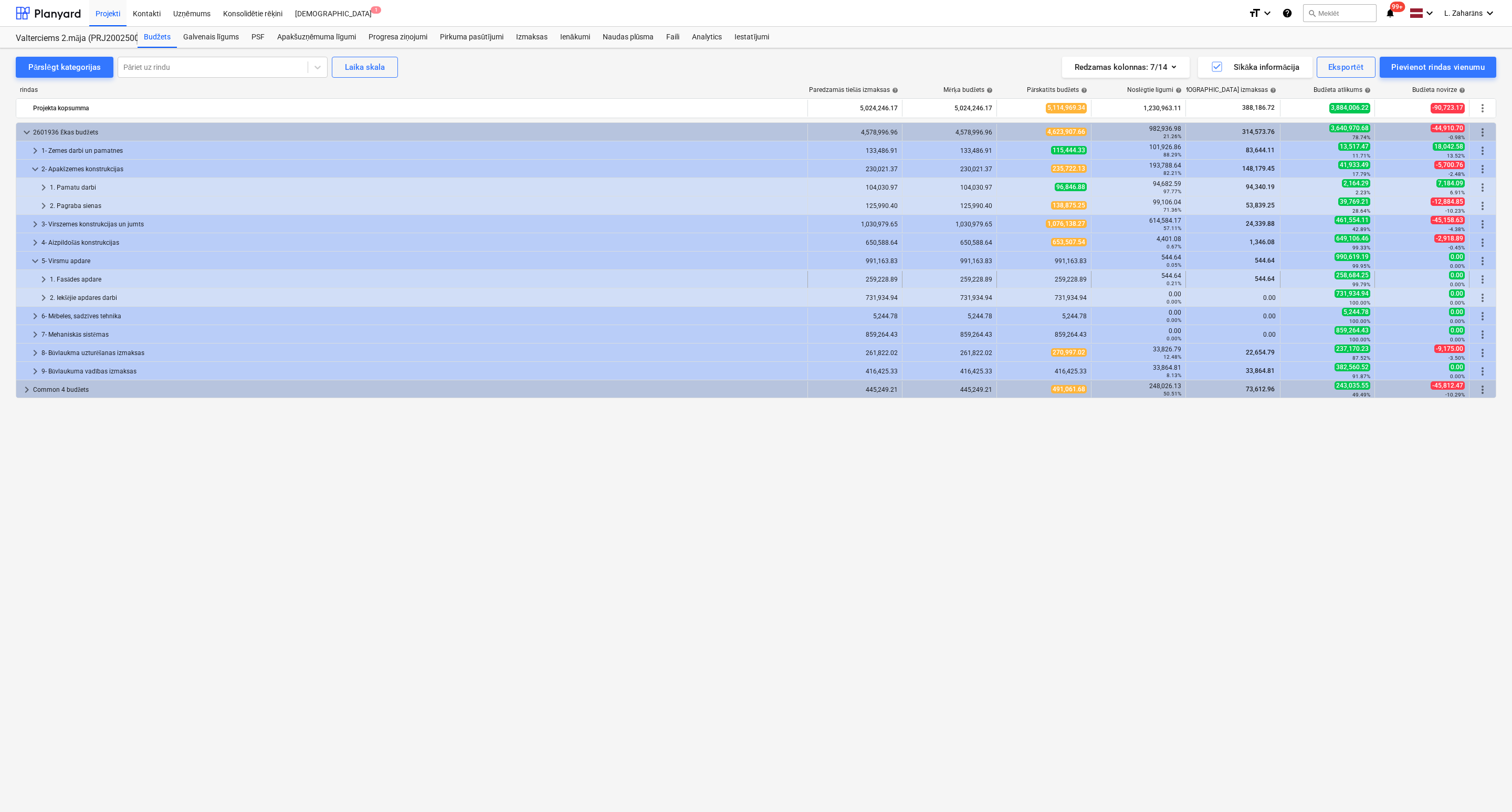
click at [62, 275] on div "1. Fasādes apdare" at bounding box center [426, 280] width 753 height 17
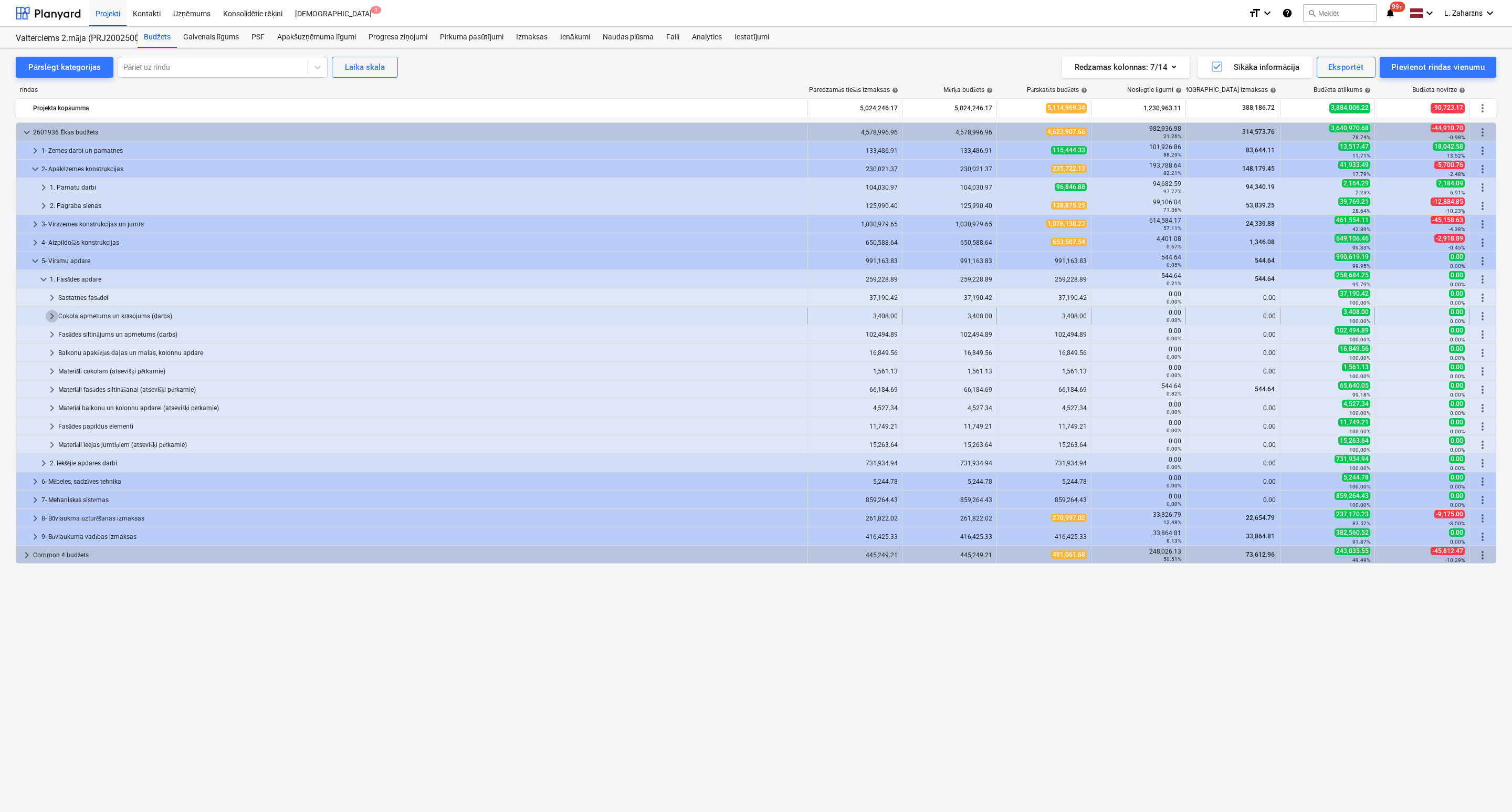
click at [51, 318] on span "keyboard_arrow_right" at bounding box center [52, 316] width 13 height 13
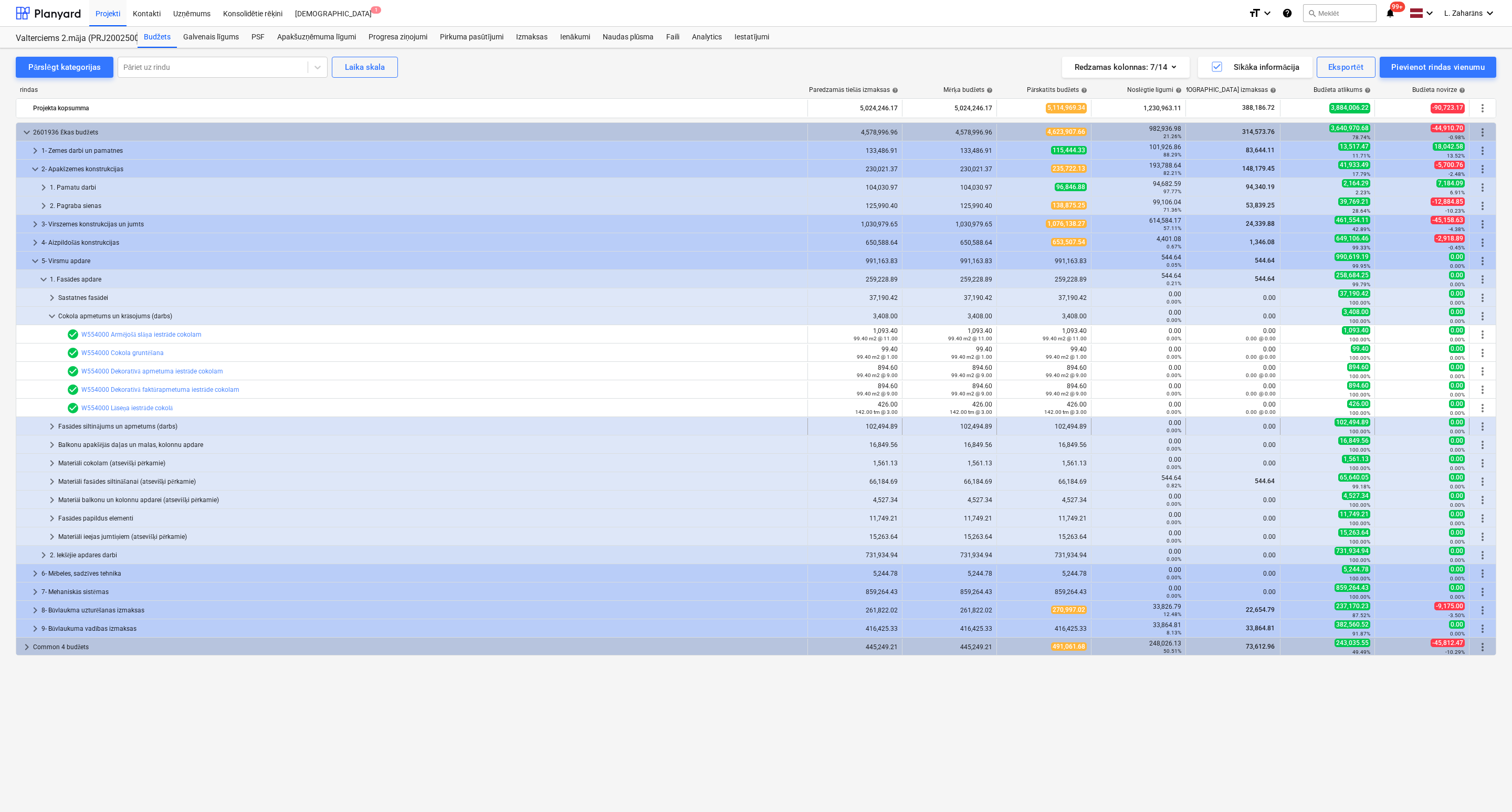
click at [53, 425] on span "keyboard_arrow_right" at bounding box center [52, 426] width 13 height 13
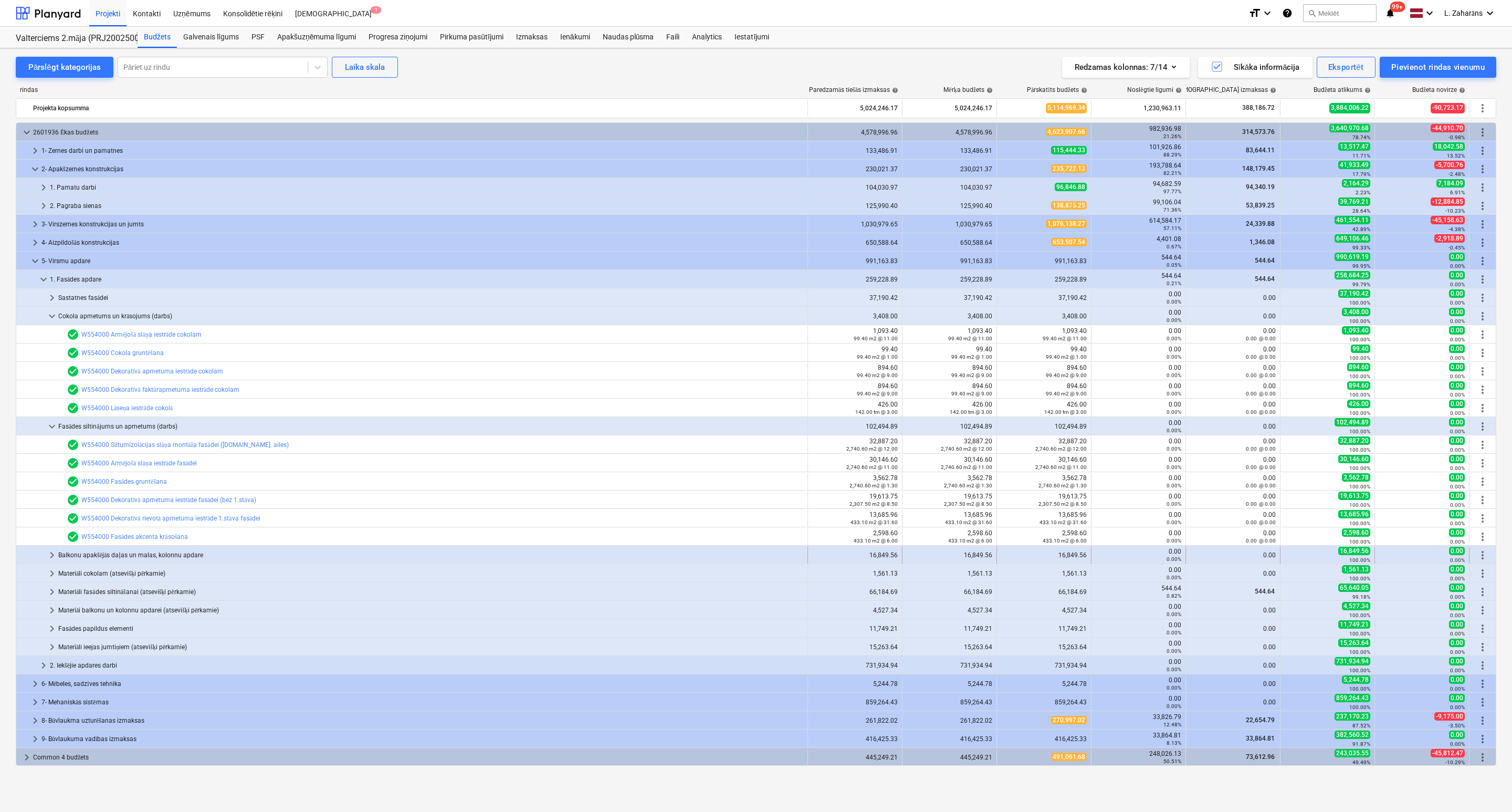
click at [53, 558] on span "keyboard_arrow_right" at bounding box center [52, 555] width 13 height 13
